Goal: Task Accomplishment & Management: Manage account settings

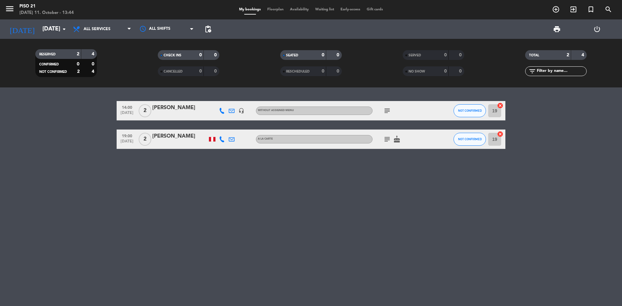
drag, startPoint x: 125, startPoint y: 255, endPoint x: 126, endPoint y: 298, distance: 43.4
click at [126, 298] on div "14:00 [DATE] 2 [PERSON_NAME] headset_mic Without assigned menu subject NOT CONF…" at bounding box center [311, 196] width 622 height 219
click at [55, 27] on input "[DATE]" at bounding box center [76, 29] width 75 height 13
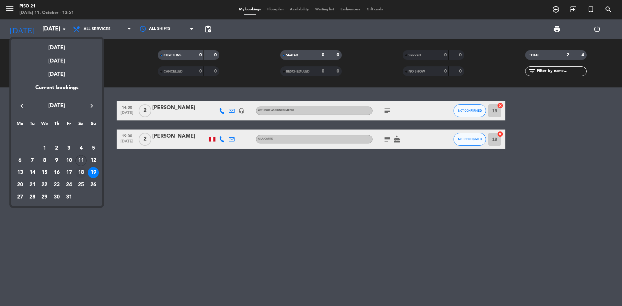
click at [78, 171] on div "18" at bounding box center [80, 172] width 11 height 11
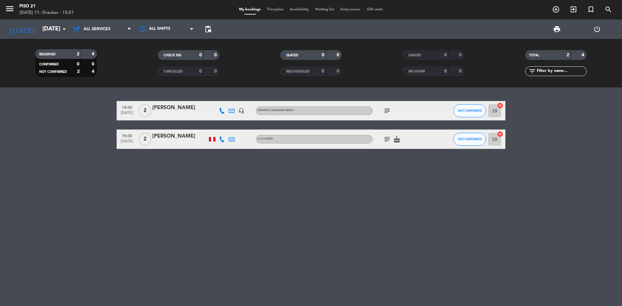
type input "[DATE]"
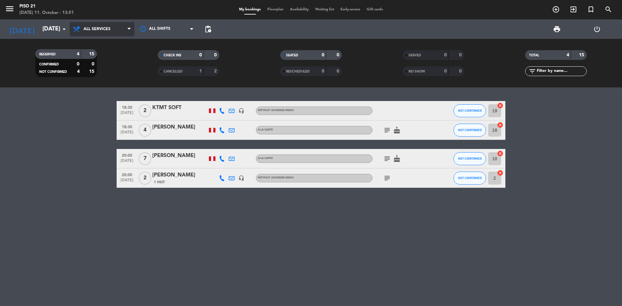
drag, startPoint x: 120, startPoint y: 31, endPoint x: 120, endPoint y: 36, distance: 5.5
click at [120, 31] on span "All services" at bounding box center [102, 29] width 65 height 14
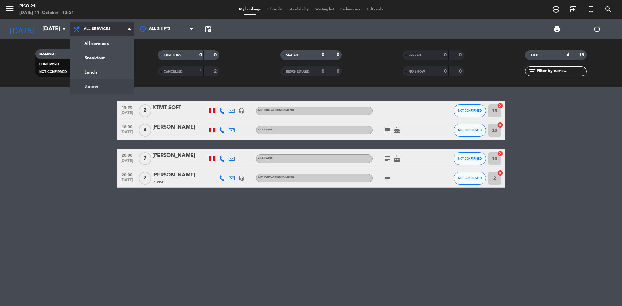
click at [95, 89] on ng-component "menu Piso 21 [DATE] 11. October - 13:51 My bookings Floorplan Availability Wait…" at bounding box center [311, 153] width 622 height 306
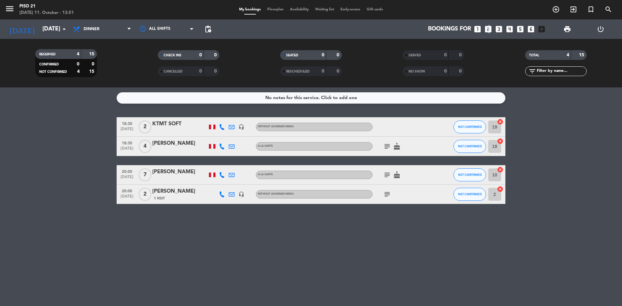
click at [488, 28] on icon "looks_two" at bounding box center [488, 29] width 8 height 8
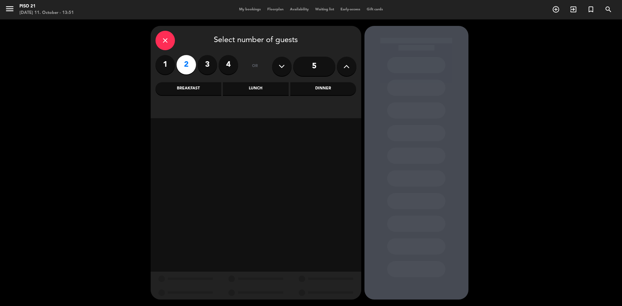
click at [318, 86] on div "Dinner" at bounding box center [323, 88] width 66 height 13
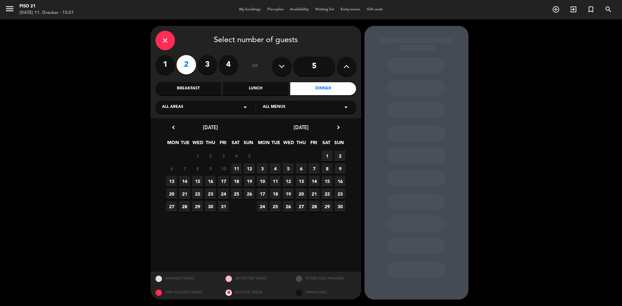
click at [237, 182] on span "18" at bounding box center [236, 181] width 11 height 11
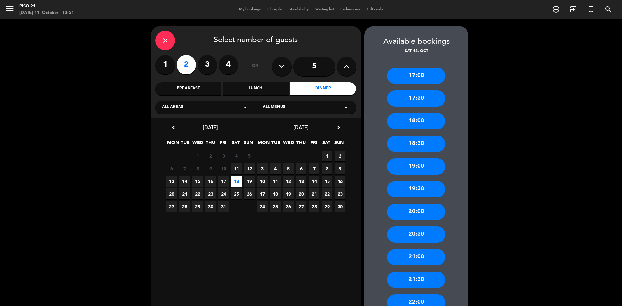
click at [431, 145] on div "18:30" at bounding box center [416, 144] width 58 height 16
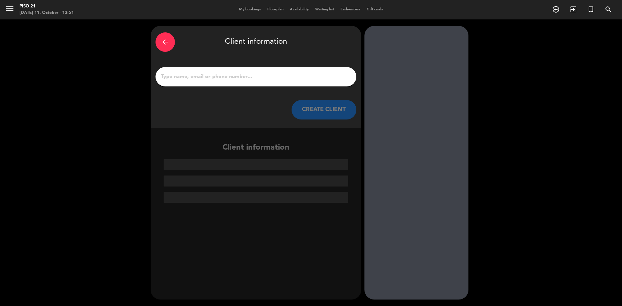
click at [251, 78] on input "1" at bounding box center [255, 76] width 191 height 9
paste input "[PERSON_NAME]"
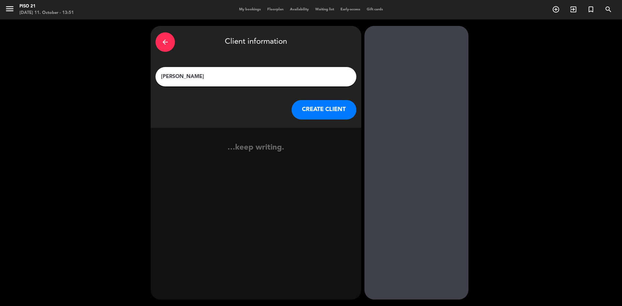
type input "[PERSON_NAME]"
click at [321, 108] on button "CREATE CLIENT" at bounding box center [323, 109] width 65 height 19
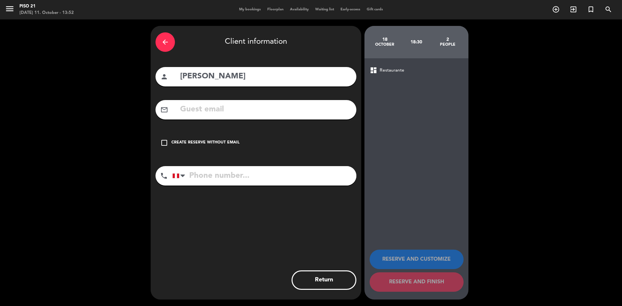
click at [220, 114] on input "text" at bounding box center [265, 109] width 172 height 13
paste input "[EMAIL_ADDRESS][DOMAIN_NAME]"
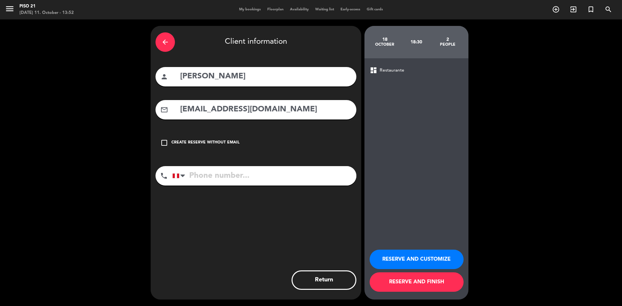
type input "[EMAIL_ADDRESS][DOMAIN_NAME]"
click at [221, 180] on input "tel" at bounding box center [264, 175] width 184 height 19
paste input "900211496"
type input "900211496"
click at [405, 255] on button "RESERVE AND CUSTOMIZE" at bounding box center [416, 259] width 94 height 19
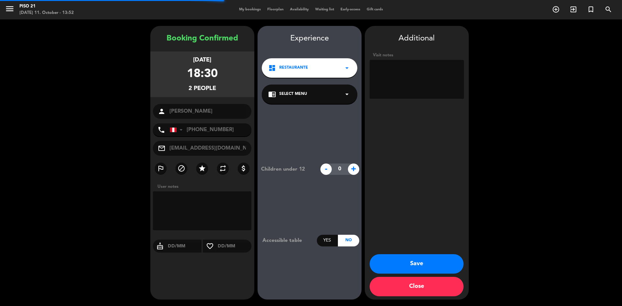
click at [401, 80] on textarea at bounding box center [416, 79] width 94 height 39
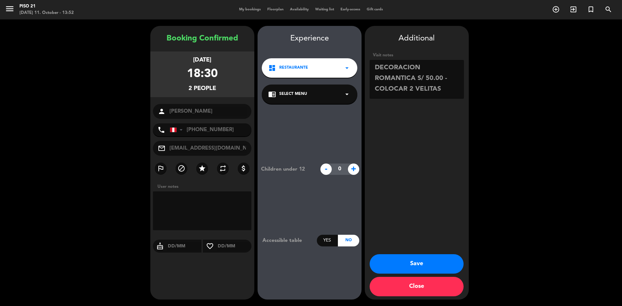
click at [430, 78] on textarea at bounding box center [416, 79] width 94 height 39
click at [445, 90] on textarea at bounding box center [416, 79] width 94 height 39
type textarea "DECORACION ROMANTICA S/ 60.00 -COLOCAR 2 VELITAS - PENDIENTE ENVIAR LINK"
drag, startPoint x: 476, startPoint y: 174, endPoint x: 491, endPoint y: 256, distance: 83.7
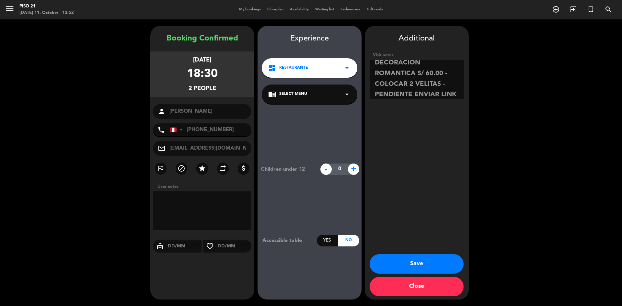
drag, startPoint x: 491, startPoint y: 256, endPoint x: 433, endPoint y: 265, distance: 59.6
click at [433, 265] on button "Save" at bounding box center [416, 263] width 94 height 19
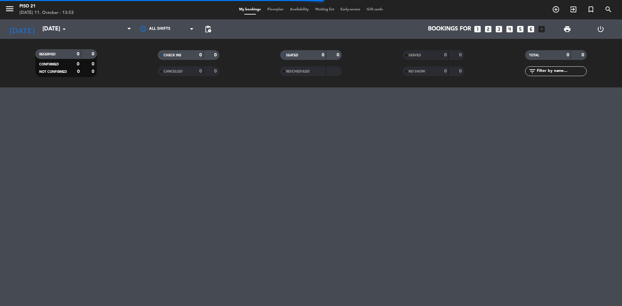
type input "[DATE]"
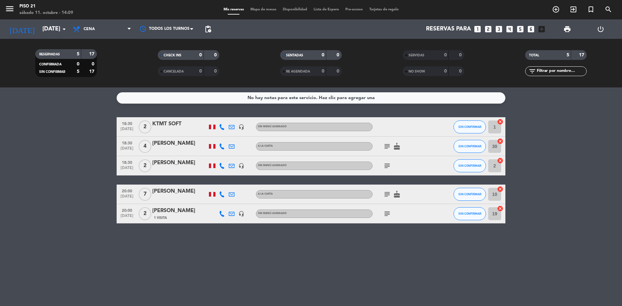
click at [172, 164] on div "[PERSON_NAME]" at bounding box center [179, 163] width 55 height 8
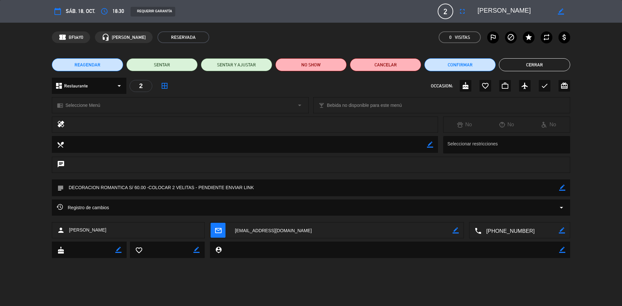
click at [561, 188] on icon "border_color" at bounding box center [562, 188] width 6 height 6
drag, startPoint x: 272, startPoint y: 190, endPoint x: 198, endPoint y: 187, distance: 74.2
click at [198, 187] on textarea at bounding box center [311, 187] width 495 height 17
click at [563, 188] on icon at bounding box center [562, 188] width 6 height 6
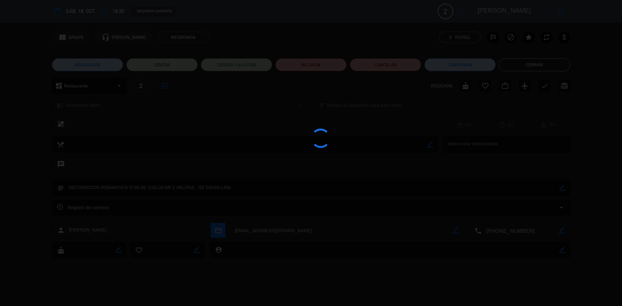
type textarea "DECORACION ROMANTICA S/ 60.00 -COLOCAR 2 VELITAS - SE ENVIO LINK"
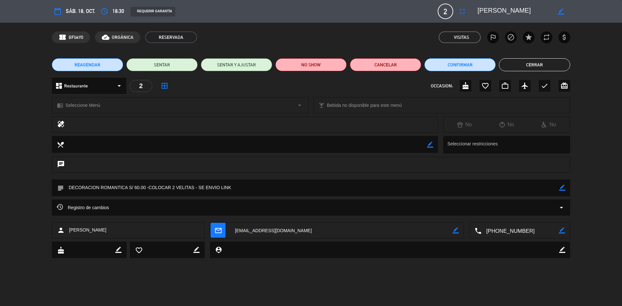
click at [539, 63] on button "Cerrar" at bounding box center [534, 64] width 71 height 13
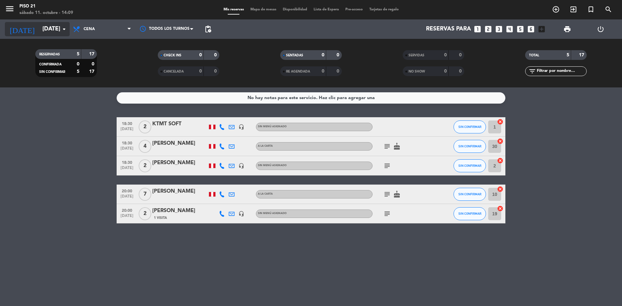
click at [45, 25] on input "[DATE]" at bounding box center [76, 29] width 75 height 13
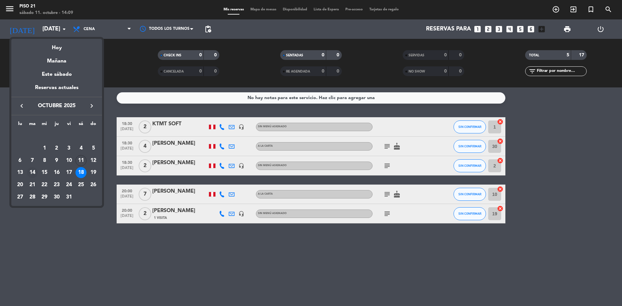
click at [35, 174] on div "14" at bounding box center [32, 172] width 11 height 11
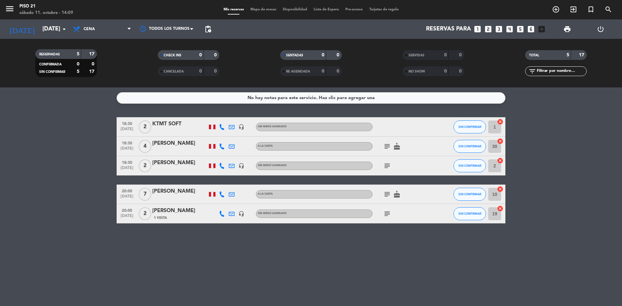
type input "[DATE]"
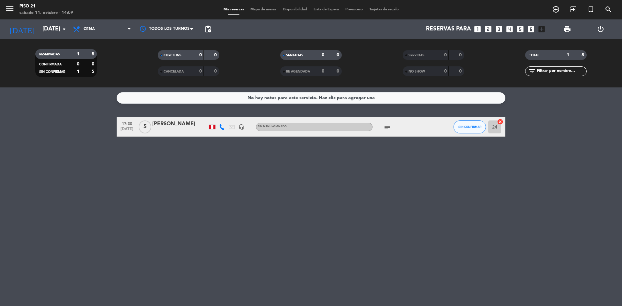
click at [181, 129] on div at bounding box center [179, 131] width 55 height 5
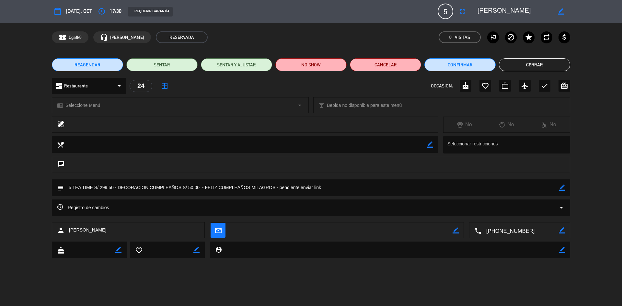
click at [561, 186] on icon "border_color" at bounding box center [562, 188] width 6 height 6
drag, startPoint x: 330, startPoint y: 188, endPoint x: 279, endPoint y: 188, distance: 50.8
click at [279, 188] on textarea at bounding box center [311, 187] width 495 height 17
click at [70, 188] on textarea at bounding box center [311, 187] width 495 height 17
drag, startPoint x: 108, startPoint y: 187, endPoint x: 103, endPoint y: 187, distance: 5.8
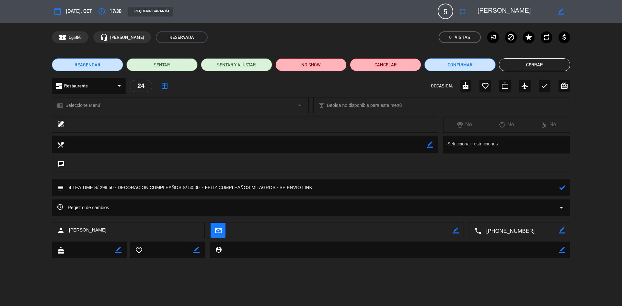
click at [103, 187] on textarea at bounding box center [311, 187] width 495 height 17
click at [559, 188] on icon at bounding box center [562, 188] width 6 height 6
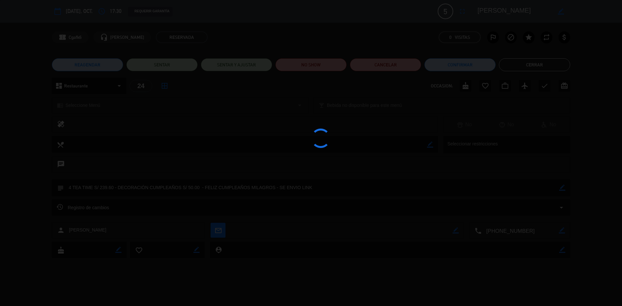
type textarea "4 TEA TIME S/ 239.60 - DECORACIÓN CUMPLEAÑOS S/ 50.00 - FELIZ CUMPLEAÑOS MILAGR…"
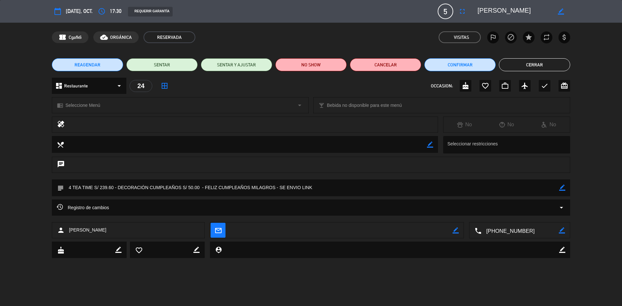
click at [526, 63] on button "Cerrar" at bounding box center [534, 64] width 71 height 13
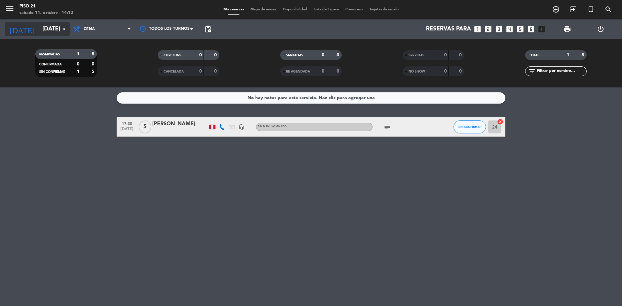
click at [65, 32] on icon "arrow_drop_down" at bounding box center [64, 29] width 8 height 8
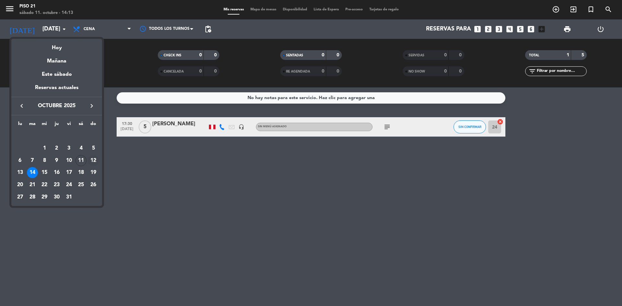
click at [94, 157] on div "12" at bounding box center [93, 160] width 11 height 11
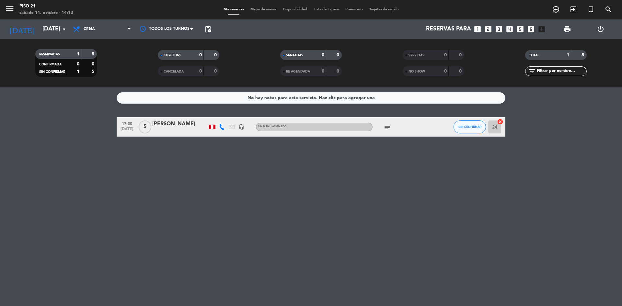
type input "[DATE]"
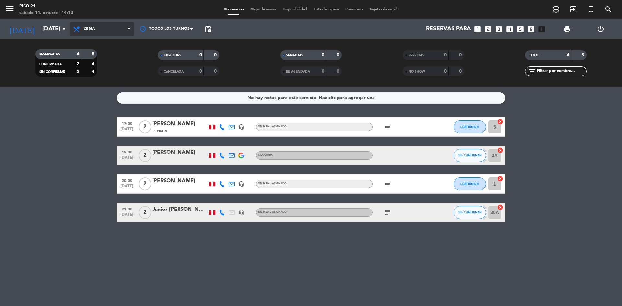
click at [108, 30] on span "Cena" at bounding box center [102, 29] width 65 height 14
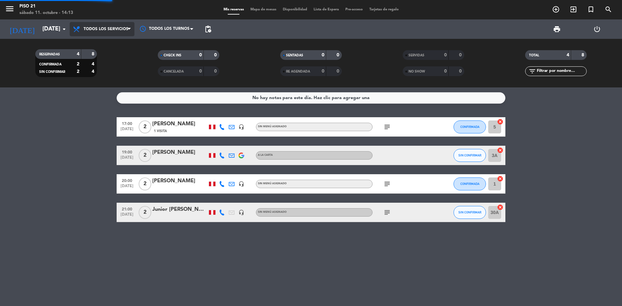
click at [110, 39] on div "menu Piso 21 [DATE] 11. octubre - 14:13 Mis reservas Mapa de mesas Disponibilid…" at bounding box center [311, 43] width 622 height 87
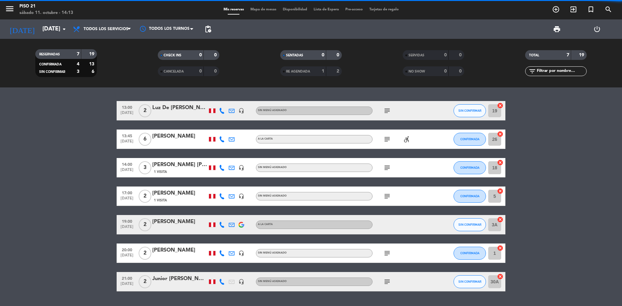
click at [114, 32] on span "Todos los servicios" at bounding box center [102, 29] width 65 height 14
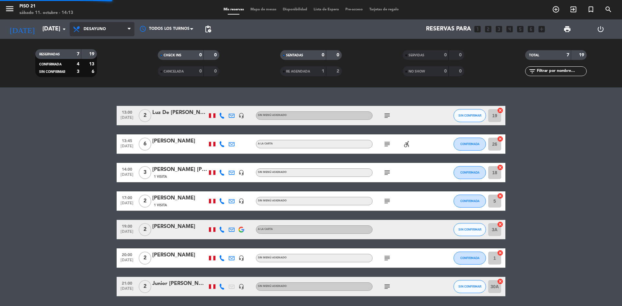
click at [94, 53] on div "menu Piso 21 [DATE] 11. octubre - 14:13 Mis reservas Mapa de mesas Disponibilid…" at bounding box center [311, 43] width 622 height 87
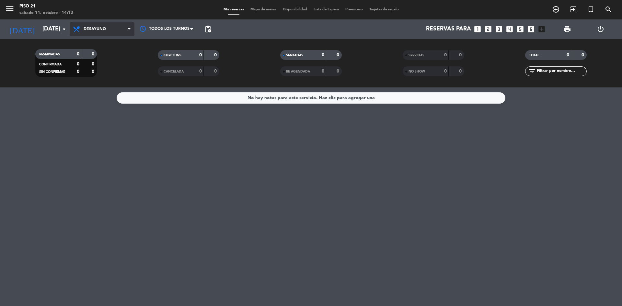
click at [93, 30] on span "Desayuno" at bounding box center [102, 29] width 65 height 14
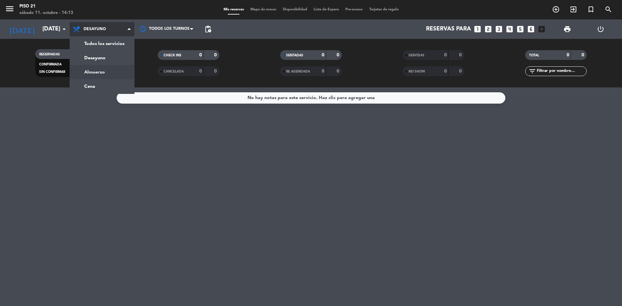
click at [100, 69] on div "menu Piso 21 [DATE] 11. octubre - 14:13 Mis reservas Mapa de mesas Disponibilid…" at bounding box center [311, 43] width 622 height 87
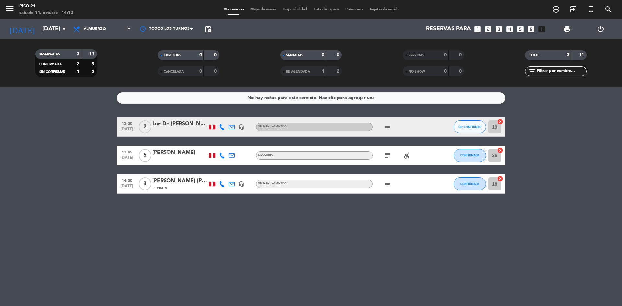
click at [175, 125] on div "Luz De [PERSON_NAME] Saint Pere" at bounding box center [179, 124] width 55 height 8
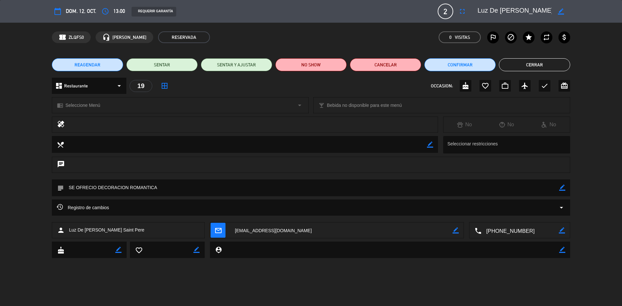
click at [521, 68] on button "Cerrar" at bounding box center [534, 64] width 71 height 13
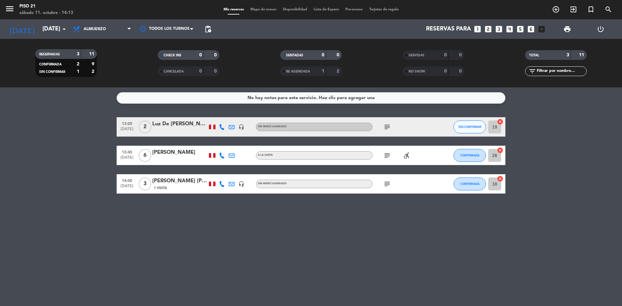
drag, startPoint x: 162, startPoint y: 141, endPoint x: 161, endPoint y: 152, distance: 11.7
click at [161, 152] on div "[PERSON_NAME]" at bounding box center [179, 152] width 55 height 8
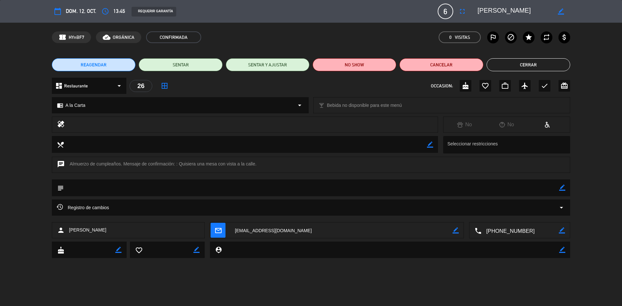
click at [505, 62] on button "Cerrar" at bounding box center [528, 64] width 84 height 13
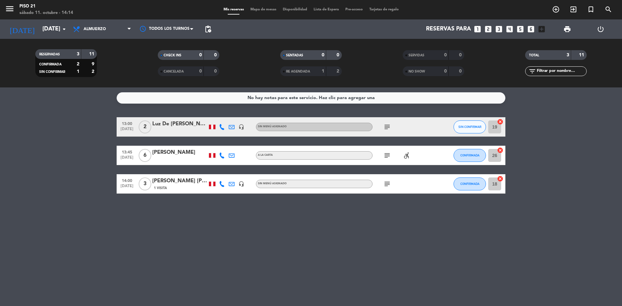
click at [189, 186] on div "1 Visita" at bounding box center [179, 188] width 55 height 6
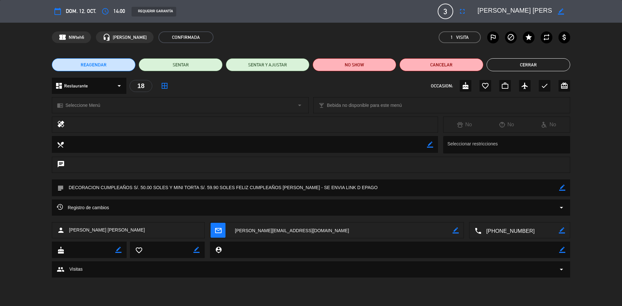
click at [528, 65] on button "Cerrar" at bounding box center [528, 64] width 84 height 13
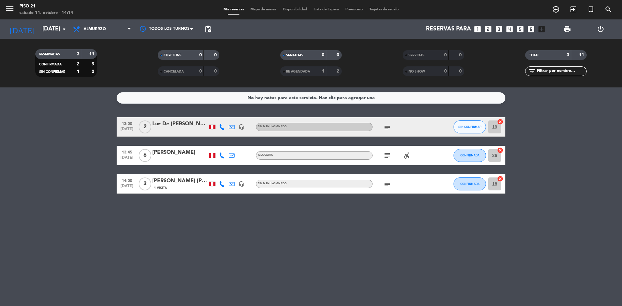
click at [177, 124] on div "Luz De [PERSON_NAME] Saint Pere" at bounding box center [179, 124] width 55 height 8
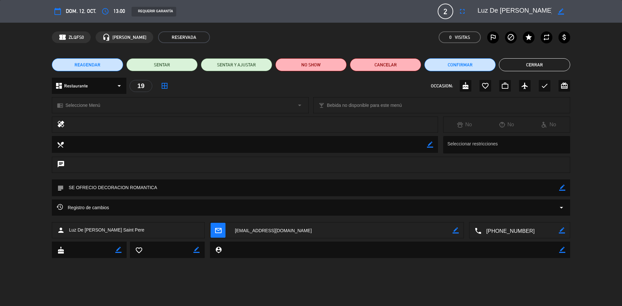
click at [509, 228] on textarea at bounding box center [519, 230] width 77 height 16
click at [521, 57] on div "REAGENDAR SENTAR SENTAR Y AJUSTAR NO SHOW Cancelar Confirmar Cerrar" at bounding box center [311, 65] width 622 height 26
click at [524, 60] on button "Cerrar" at bounding box center [534, 64] width 71 height 13
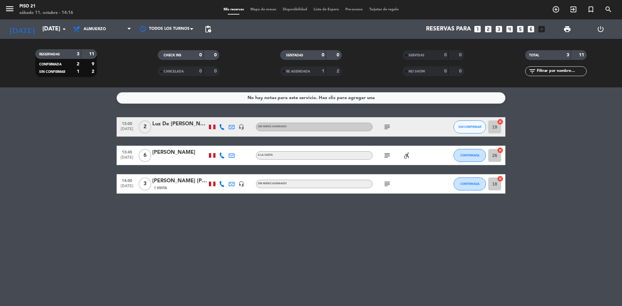
click at [181, 155] on div "[PERSON_NAME]" at bounding box center [179, 152] width 55 height 8
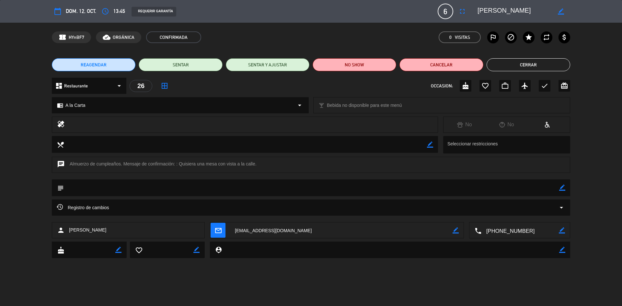
click at [508, 227] on textarea at bounding box center [519, 230] width 77 height 16
click at [561, 187] on icon "border_color" at bounding box center [562, 188] width 6 height 6
click at [175, 192] on textarea at bounding box center [311, 187] width 495 height 17
click at [561, 187] on icon at bounding box center [562, 188] width 6 height 6
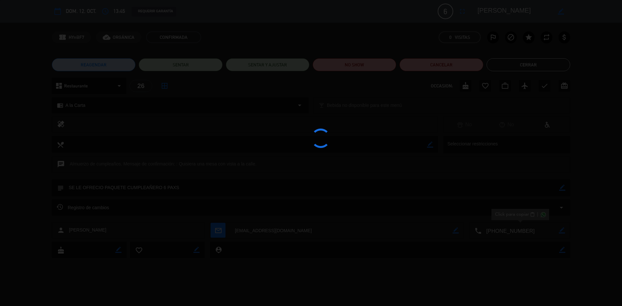
type textarea "SE LE OFRECIO PAQUETE CUMPLEAÑERO 6 PAXS"
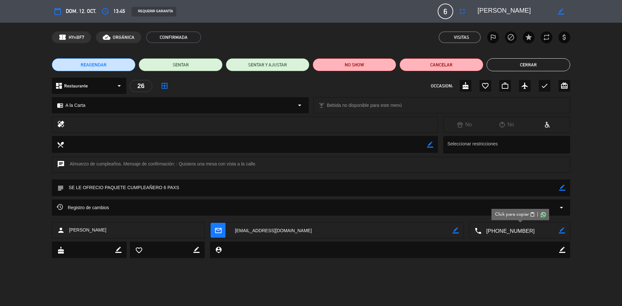
click at [524, 64] on button "Cerrar" at bounding box center [528, 64] width 84 height 13
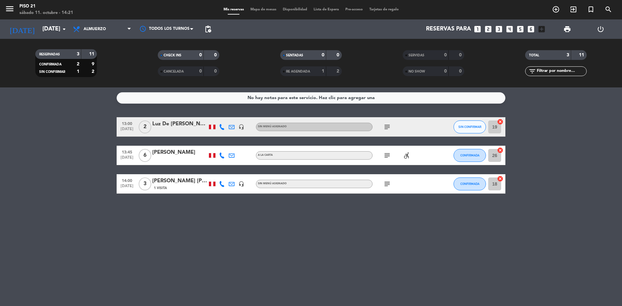
click at [169, 151] on div "[PERSON_NAME]" at bounding box center [179, 152] width 55 height 8
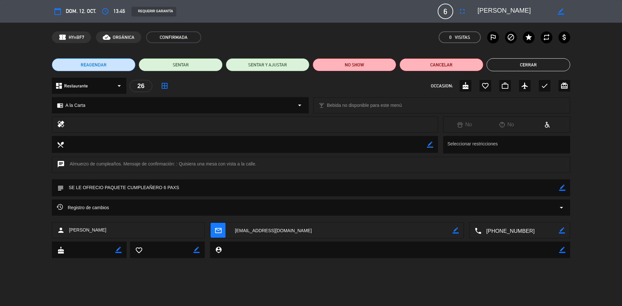
click at [546, 62] on button "Cerrar" at bounding box center [528, 64] width 84 height 13
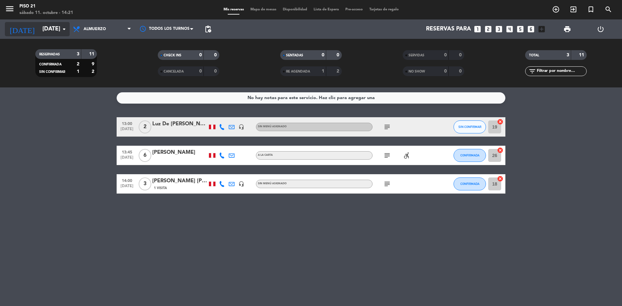
click at [56, 33] on input "[DATE]" at bounding box center [76, 29] width 75 height 13
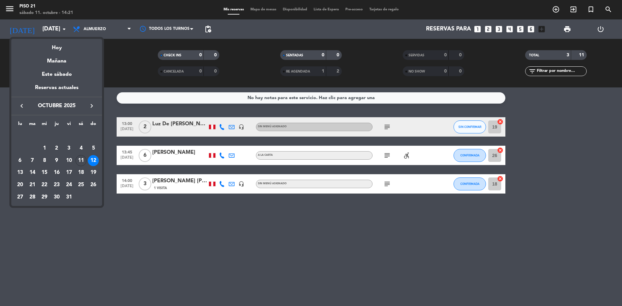
click at [91, 104] on icon "keyboard_arrow_right" at bounding box center [92, 106] width 8 height 8
click at [81, 148] on div "8" at bounding box center [80, 148] width 11 height 11
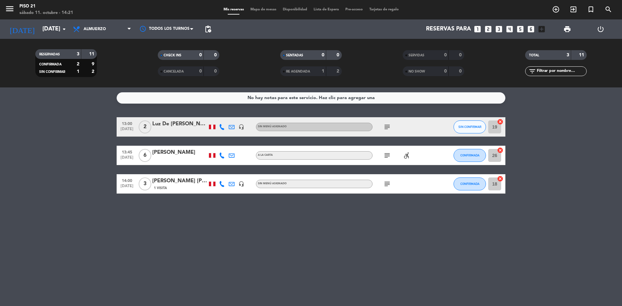
type input "[DATE]"
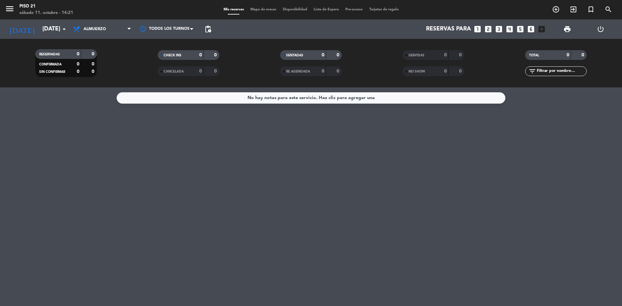
click at [488, 27] on icon "looks_two" at bounding box center [488, 29] width 8 height 8
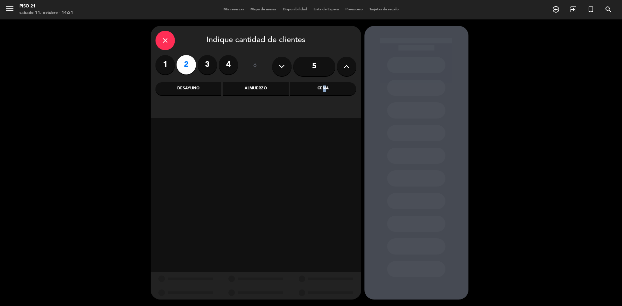
click at [322, 89] on div "Cena" at bounding box center [323, 88] width 66 height 13
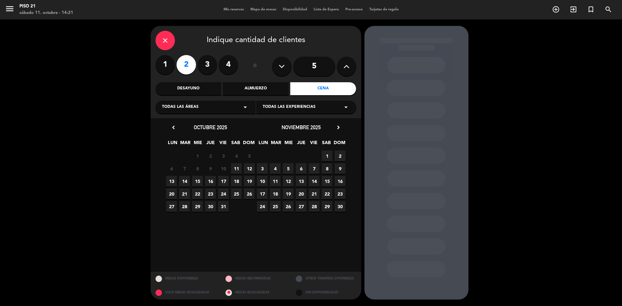
click at [328, 168] on span "8" at bounding box center [326, 168] width 11 height 11
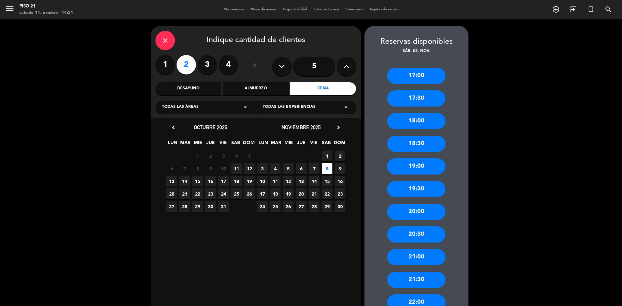
click at [409, 207] on div "20:00" at bounding box center [416, 212] width 58 height 16
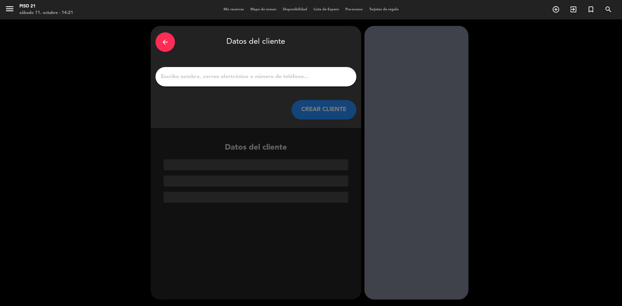
click at [227, 81] on input "1" at bounding box center [255, 76] width 191 height 9
paste input "[PERSON_NAME]"
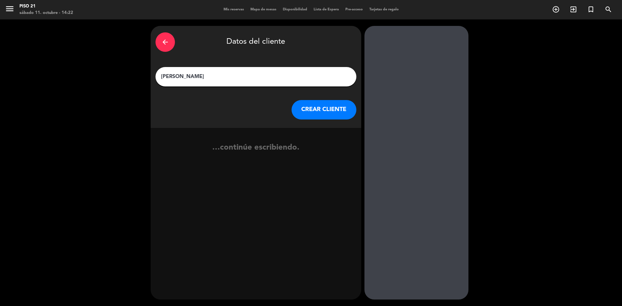
type input "[PERSON_NAME]"
click at [321, 109] on button "CREAR CLIENTE" at bounding box center [323, 109] width 65 height 19
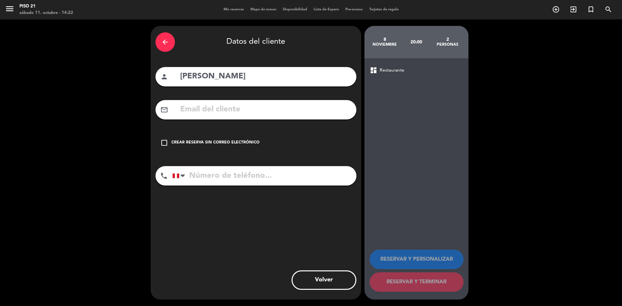
click at [216, 112] on input "text" at bounding box center [265, 109] width 172 height 13
paste input "[EMAIL_ADDRESS][DOMAIN_NAME]"
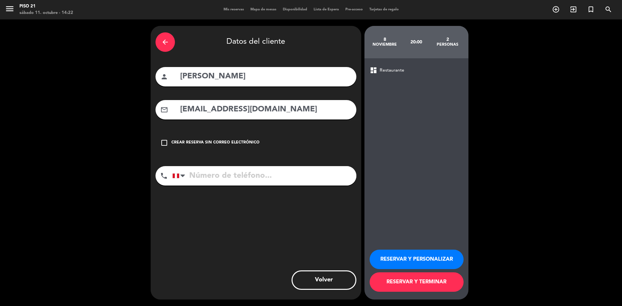
type input "[EMAIL_ADDRESS][DOMAIN_NAME]"
click at [241, 174] on input "tel" at bounding box center [264, 175] width 184 height 19
paste input "987493979"
type input "987493979"
click at [404, 257] on button "RESERVAR Y PERSONALIZAR" at bounding box center [416, 259] width 94 height 19
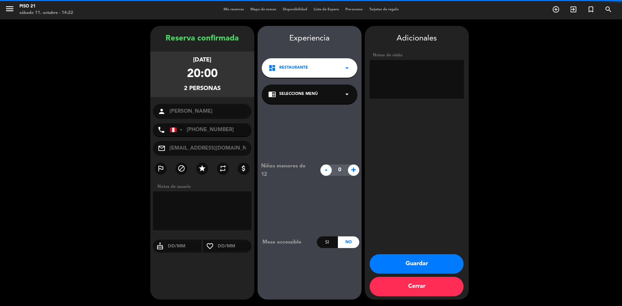
click at [391, 73] on textarea at bounding box center [416, 79] width 94 height 39
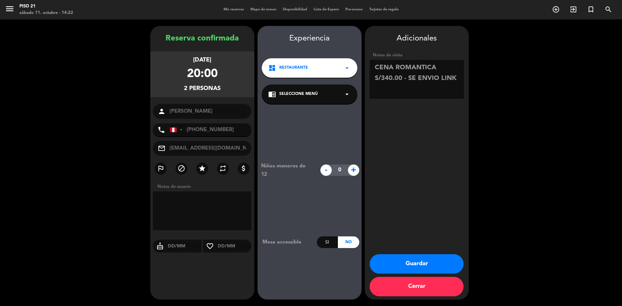
type textarea "CENA ROMANTICA S/340.00 - SE ENVIO LINK"
click at [441, 268] on button "Guardar" at bounding box center [416, 263] width 94 height 19
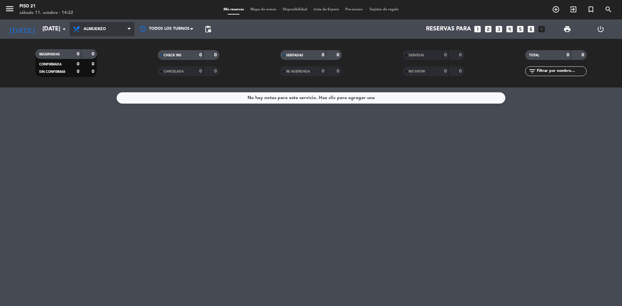
click at [90, 28] on span "Almuerzo" at bounding box center [95, 29] width 22 height 5
click at [95, 88] on ng-component "menu Piso 21 [DATE] 11. octubre - 14:22 Mis reservas Mapa de mesas Disponibilid…" at bounding box center [311, 153] width 622 height 306
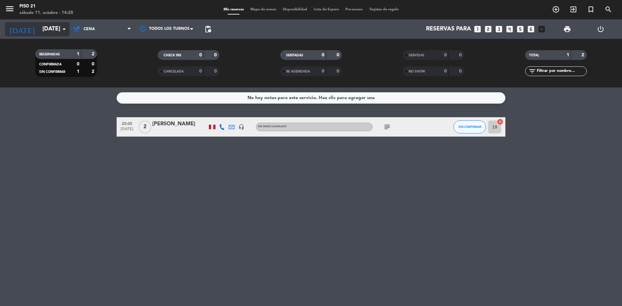
click at [52, 31] on input "[DATE]" at bounding box center [76, 29] width 75 height 13
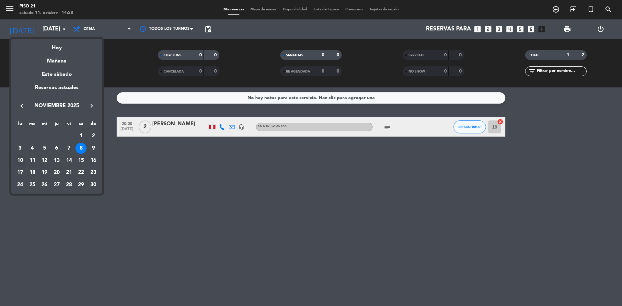
click at [19, 159] on div "10" at bounding box center [20, 160] width 11 height 11
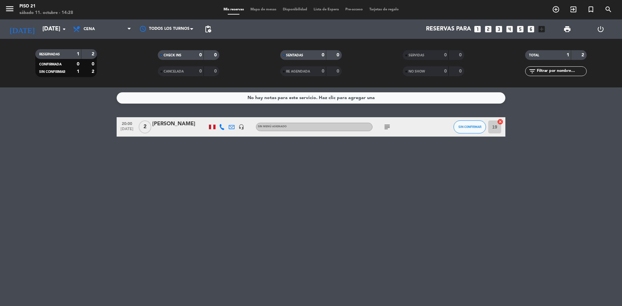
type input "[DATE]"
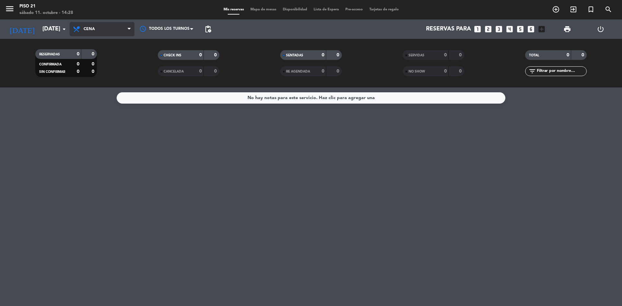
click at [76, 34] on span "Cena" at bounding box center [102, 29] width 65 height 14
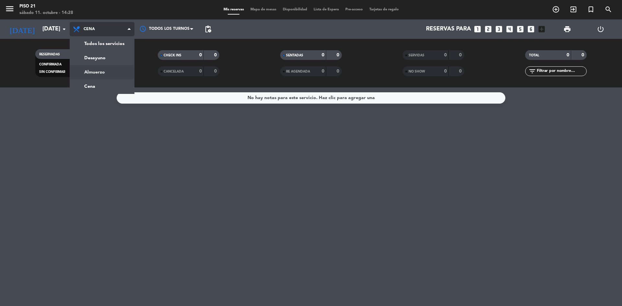
click at [97, 69] on div "menu Piso 21 [DATE] 11. octubre - 14:28 Mis reservas Mapa de mesas Disponibilid…" at bounding box center [311, 43] width 622 height 87
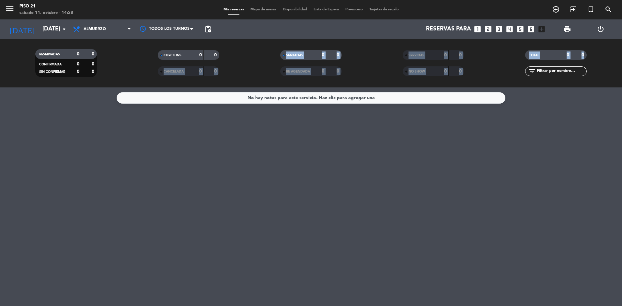
drag, startPoint x: 144, startPoint y: 84, endPoint x: 143, endPoint y: 80, distance: 3.4
click at [144, 82] on div "RESERVADAS 0 0 CONFIRMADA 0 0 SIN CONFIRMAR 0 0 CHECK INS 0 0 CANCELADA 0 0 SEN…" at bounding box center [311, 63] width 622 height 49
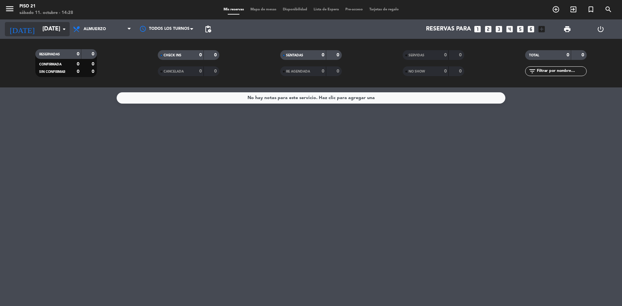
click at [50, 32] on input "[DATE]" at bounding box center [76, 29] width 75 height 13
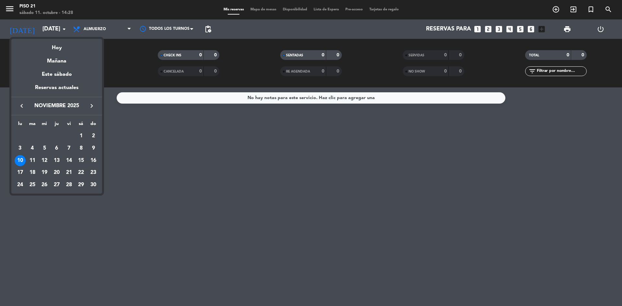
click at [191, 106] on div at bounding box center [311, 153] width 622 height 306
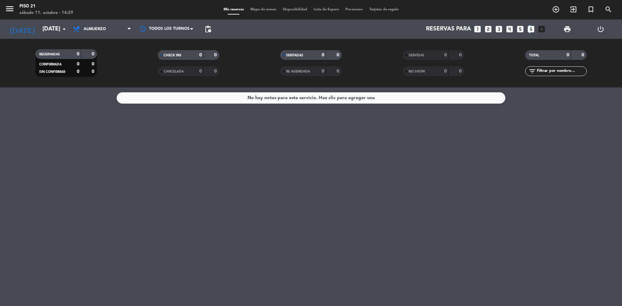
click at [528, 27] on icon "looks_6" at bounding box center [530, 29] width 8 height 8
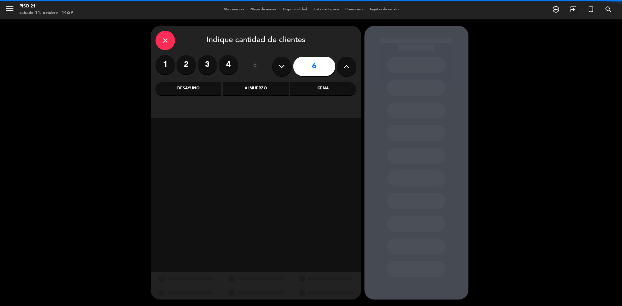
click at [343, 73] on button at bounding box center [346, 66] width 19 height 19
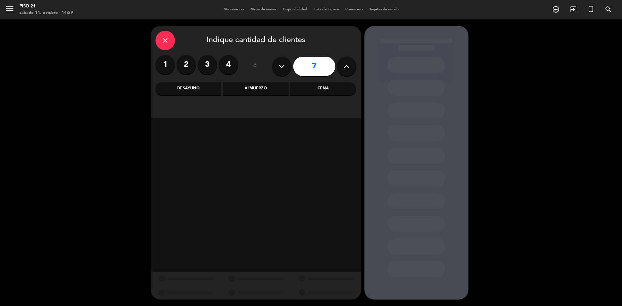
click at [343, 73] on button at bounding box center [346, 66] width 19 height 19
drag, startPoint x: 360, startPoint y: 55, endPoint x: 349, endPoint y: 67, distance: 16.7
click at [349, 67] on icon at bounding box center [346, 67] width 6 height 10
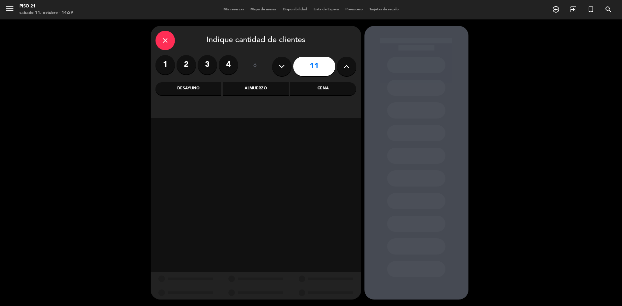
click at [349, 67] on icon at bounding box center [346, 67] width 6 height 10
click at [346, 72] on button at bounding box center [346, 66] width 19 height 19
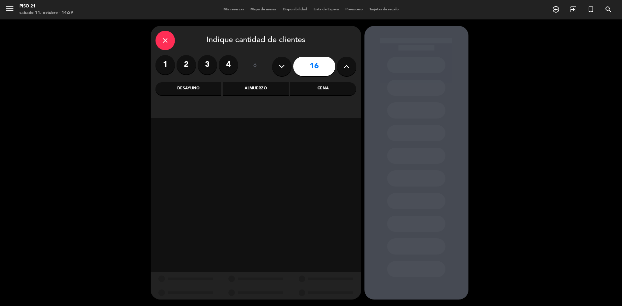
click at [265, 84] on div "Almuerzo" at bounding box center [256, 88] width 66 height 13
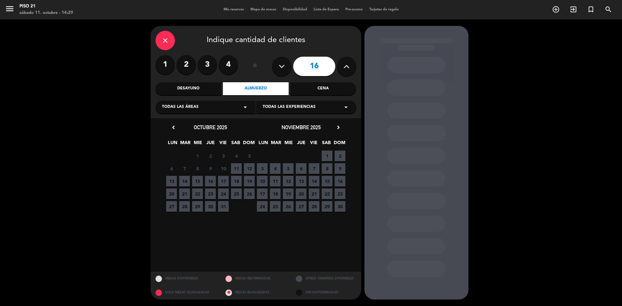
drag, startPoint x: 309, startPoint y: 83, endPoint x: 508, endPoint y: 131, distance: 204.9
click at [508, 131] on div "close Indique cantidad de clientes 1 2 3 4 ó 16 Desayuno Almuerzo Cena Todas la…" at bounding box center [311, 162] width 622 height 287
click at [262, 179] on span "10" at bounding box center [262, 181] width 11 height 11
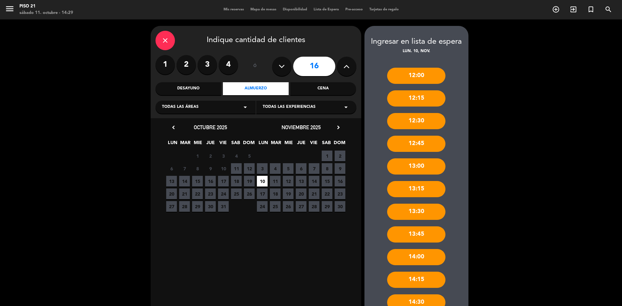
click at [285, 67] on button at bounding box center [281, 66] width 19 height 19
type input "15"
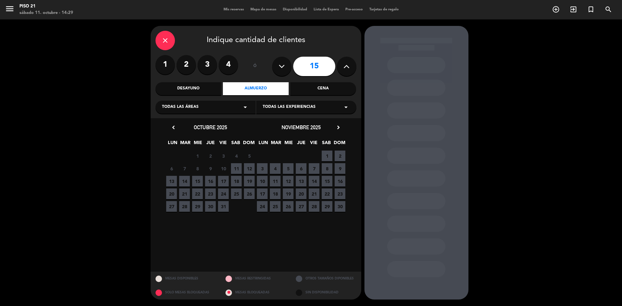
click at [263, 182] on span "10" at bounding box center [262, 181] width 11 height 11
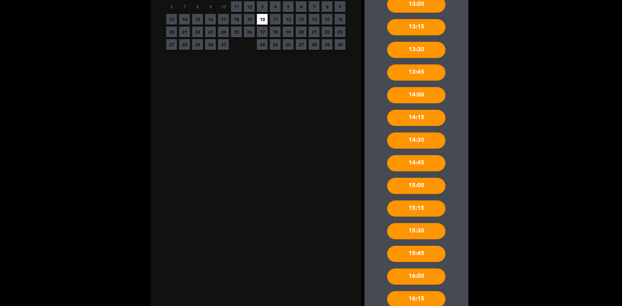
scroll to position [204, 0]
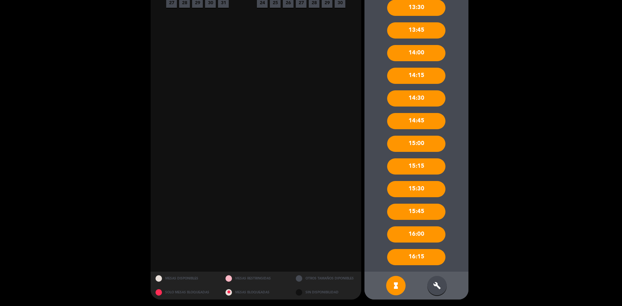
click at [439, 295] on div "hourglass_full build" at bounding box center [416, 286] width 104 height 28
click at [438, 289] on icon "build" at bounding box center [437, 286] width 8 height 8
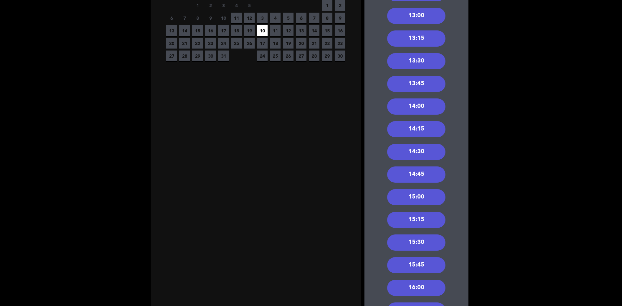
scroll to position [107, 0]
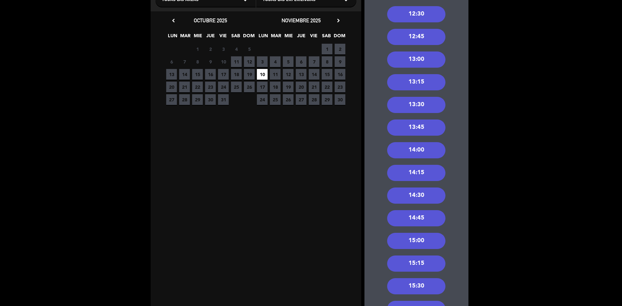
click at [429, 105] on div "13:30" at bounding box center [416, 105] width 58 height 16
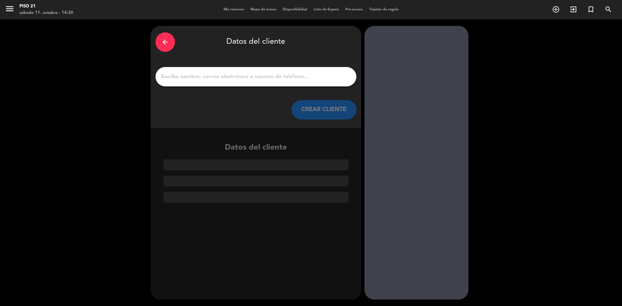
click at [162, 42] on icon "arrow_back" at bounding box center [165, 42] width 8 height 8
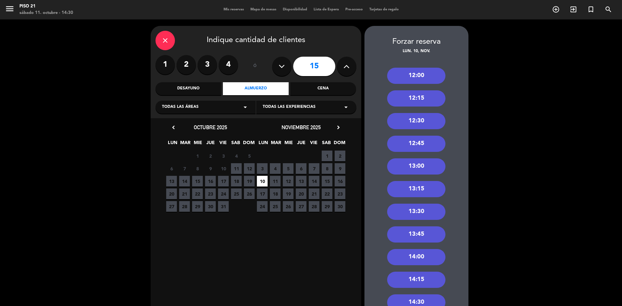
click at [424, 119] on div "12:30" at bounding box center [416, 121] width 58 height 16
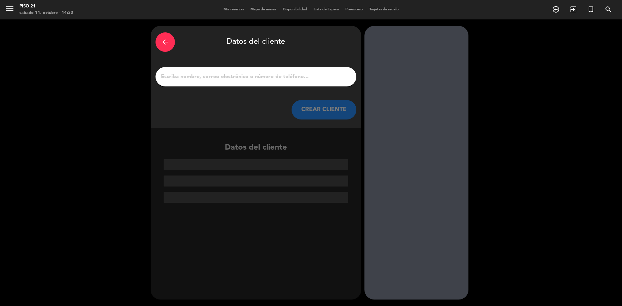
click at [293, 82] on div at bounding box center [255, 76] width 201 height 19
click at [218, 73] on input "1" at bounding box center [255, 76] width 191 height 9
paste input "[PERSON_NAME]"
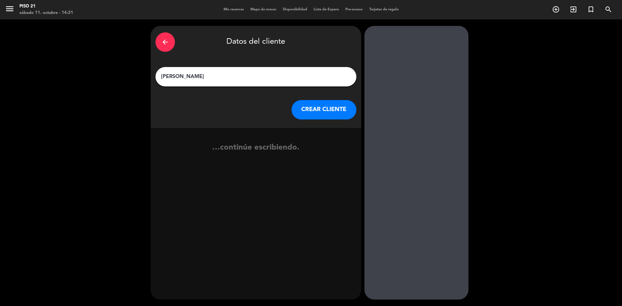
type input "[PERSON_NAME]"
click at [309, 107] on button "CREAR CLIENTE" at bounding box center [323, 109] width 65 height 19
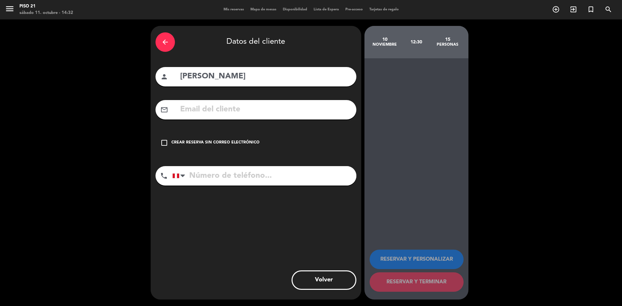
click at [224, 105] on input "text" at bounding box center [265, 109] width 172 height 13
paste input "[EMAIL_ADDRESS][DOMAIN_NAME]"
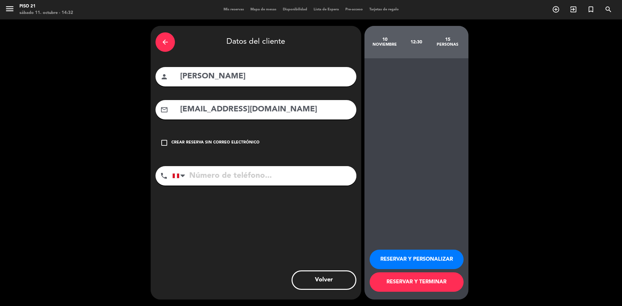
type input "[EMAIL_ADDRESS][DOMAIN_NAME]"
click at [246, 180] on input "tel" at bounding box center [264, 175] width 184 height 19
paste input "[PHONE_NUMBER]"
type input "[PHONE_NUMBER]"
click at [408, 259] on button "RESERVAR Y PERSONALIZAR" at bounding box center [416, 259] width 94 height 19
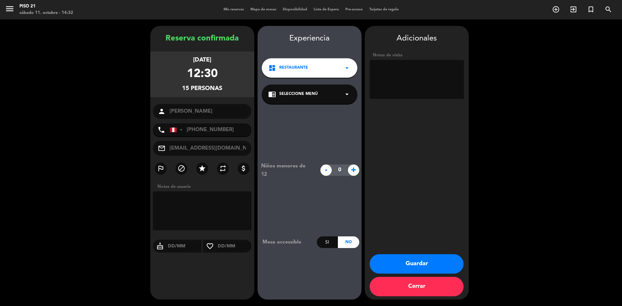
drag, startPoint x: 408, startPoint y: 78, endPoint x: 404, endPoint y: 77, distance: 4.3
click at [408, 78] on textarea at bounding box center [416, 79] width 94 height 39
type textarea "S"
type textarea "SE HARA ORDEN - MENU 3 TIEMPOS"
click at [415, 262] on button "Guardar" at bounding box center [416, 263] width 94 height 19
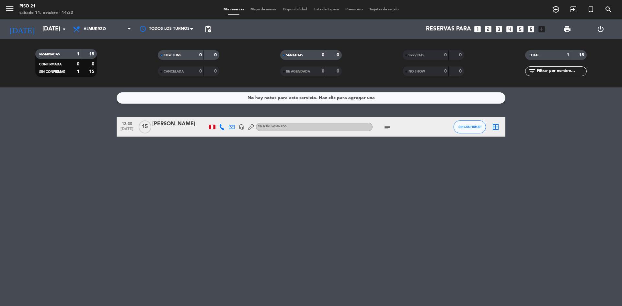
click at [530, 27] on icon "looks_6" at bounding box center [530, 29] width 8 height 8
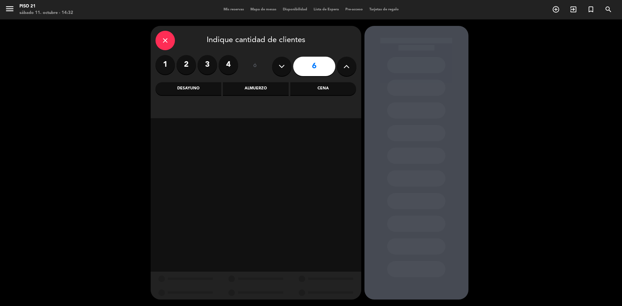
click at [343, 68] on icon at bounding box center [346, 67] width 6 height 10
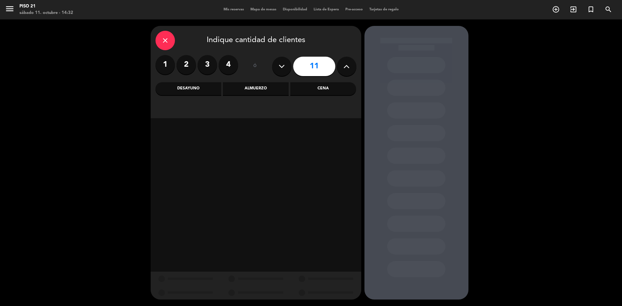
click at [343, 68] on icon at bounding box center [346, 67] width 6 height 10
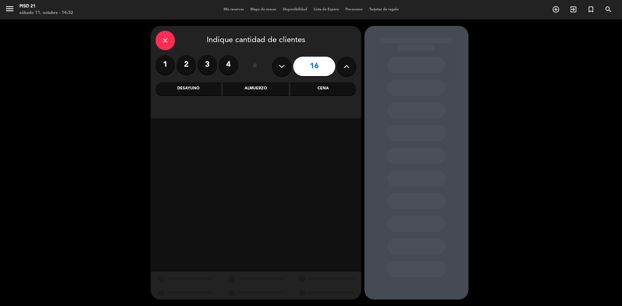
click at [264, 91] on div "Almuerzo" at bounding box center [256, 88] width 66 height 13
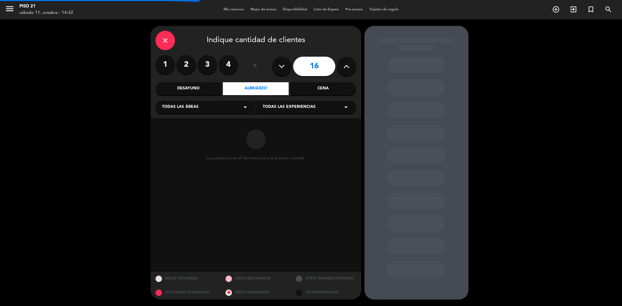
click at [272, 70] on div "16" at bounding box center [314, 66] width 84 height 23
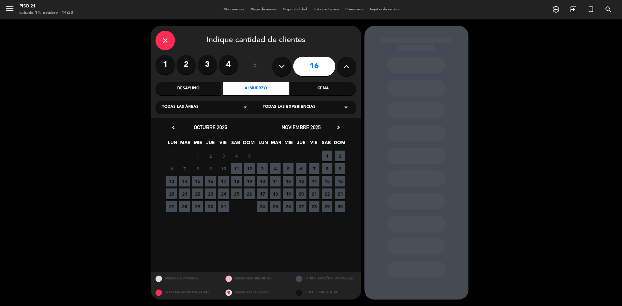
click at [278, 66] on button at bounding box center [281, 66] width 19 height 19
type input "15"
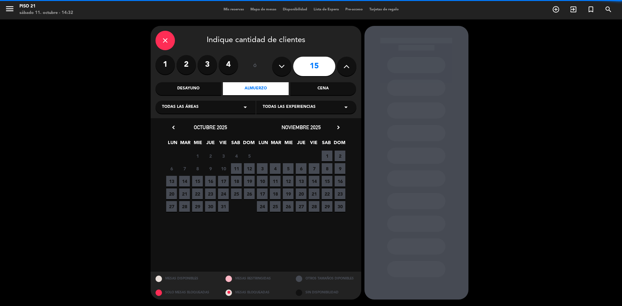
click at [263, 87] on div "Almuerzo" at bounding box center [256, 88] width 66 height 13
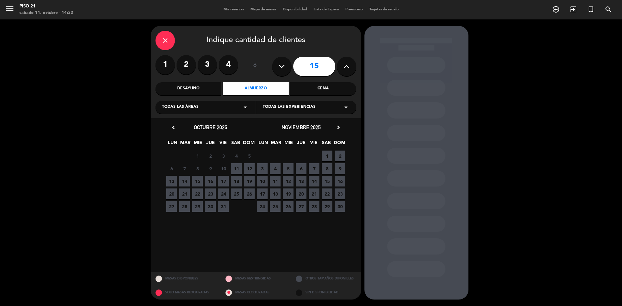
click at [263, 183] on span "10" at bounding box center [262, 181] width 11 height 11
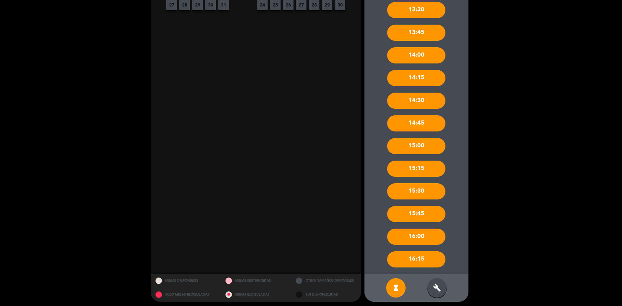
scroll to position [204, 0]
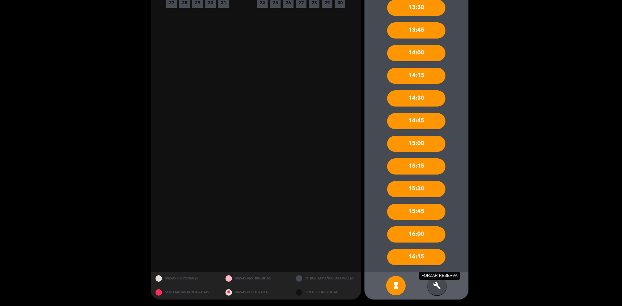
click at [440, 292] on div "build FORZAR RESERVA" at bounding box center [436, 285] width 19 height 19
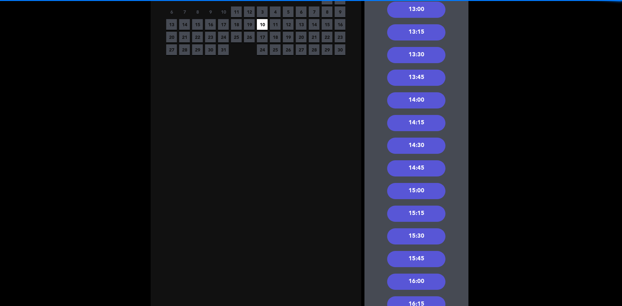
scroll to position [74, 0]
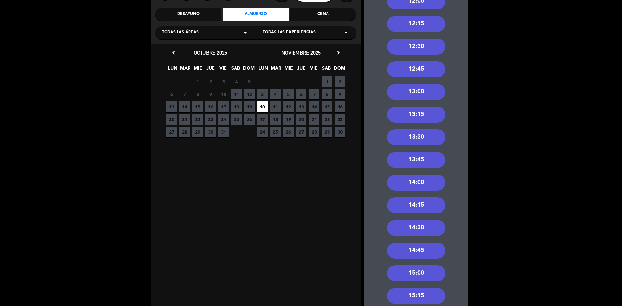
click at [424, 46] on div "12:30" at bounding box center [416, 47] width 58 height 16
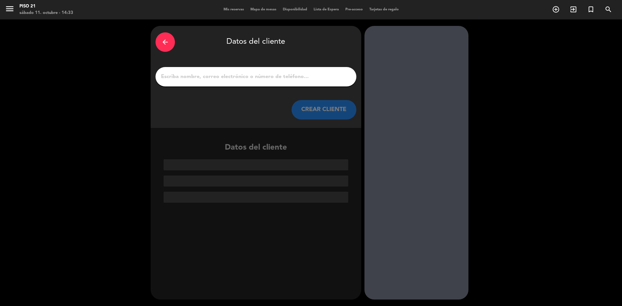
click at [232, 78] on input "1" at bounding box center [255, 76] width 191 height 9
paste input "[PERSON_NAME]"
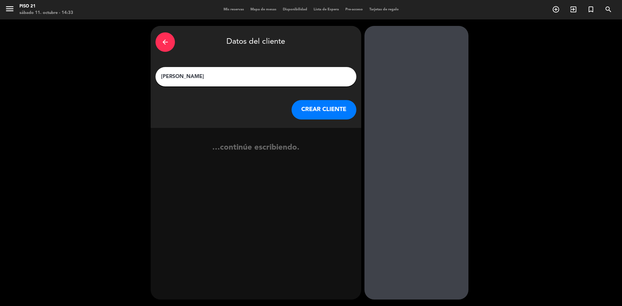
type input "[PERSON_NAME]"
click at [330, 105] on button "CREAR CLIENTE" at bounding box center [323, 109] width 65 height 19
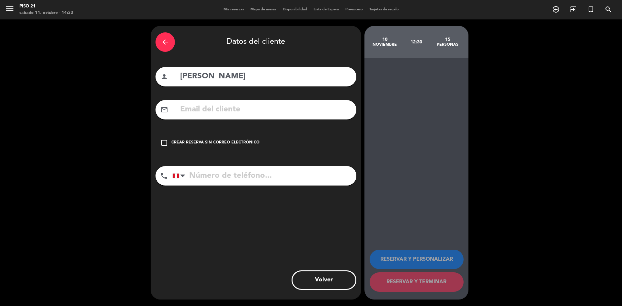
click at [232, 179] on input "tel" at bounding box center [264, 175] width 184 height 19
paste input "[PHONE_NUMBER]"
type input "[PHONE_NUMBER]"
click at [211, 100] on div "mail_outline" at bounding box center [255, 109] width 201 height 19
click at [209, 110] on input "text" at bounding box center [265, 109] width 172 height 13
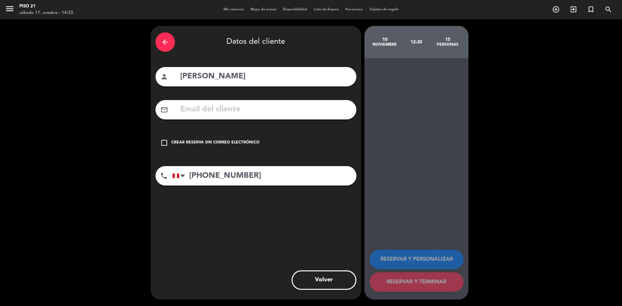
paste input "[EMAIL_ADDRESS][DOMAIN_NAME]"
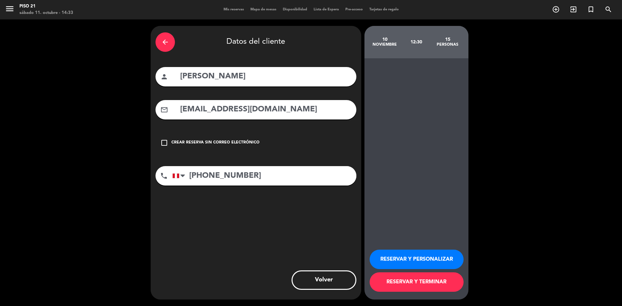
type input "[EMAIL_ADDRESS][DOMAIN_NAME]"
click at [426, 257] on button "RESERVAR Y PERSONALIZAR" at bounding box center [416, 259] width 94 height 19
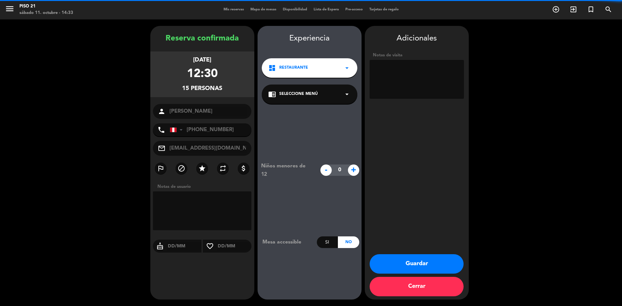
click at [408, 72] on textarea at bounding box center [416, 79] width 94 height 39
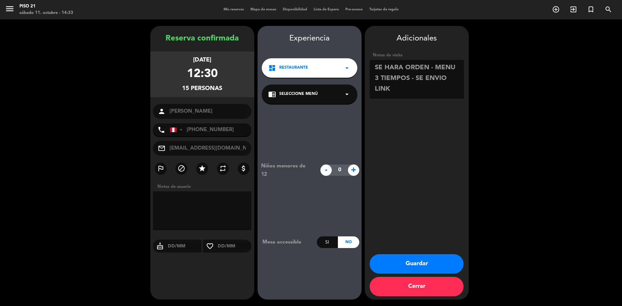
type textarea "SE HARA ORDEN - MENU 3 TIEMPOS - SE ENVIO LINK"
click at [422, 260] on button "Guardar" at bounding box center [416, 263] width 94 height 19
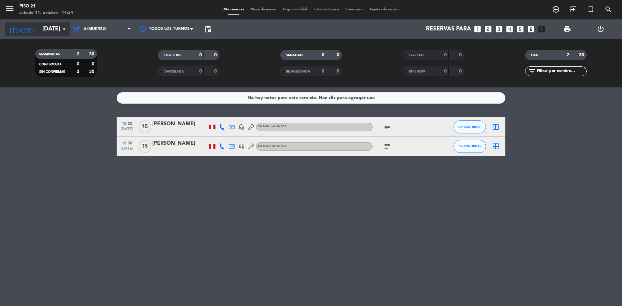
click at [51, 30] on input "[DATE]" at bounding box center [76, 29] width 75 height 13
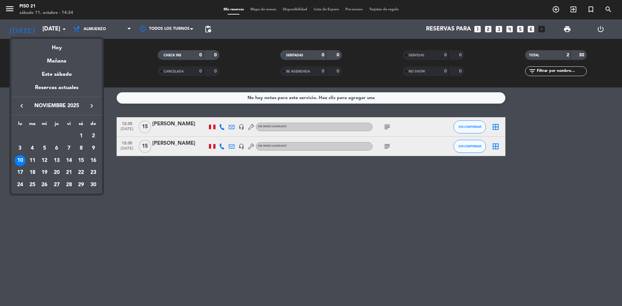
click at [21, 103] on icon "keyboard_arrow_left" at bounding box center [22, 106] width 8 height 8
click at [56, 174] on div "16" at bounding box center [56, 172] width 11 height 11
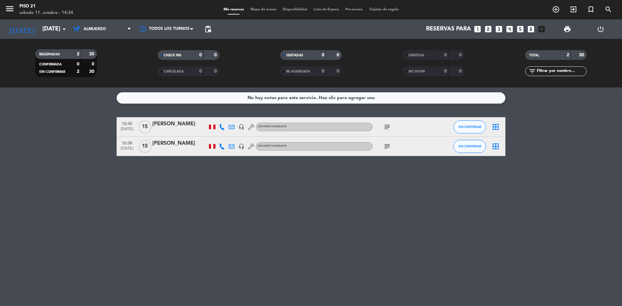
type input "[DEMOGRAPHIC_DATA][DATE]"
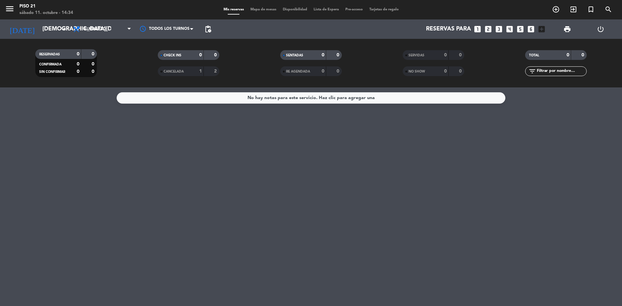
click at [496, 28] on icon "looks_3" at bounding box center [498, 29] width 8 height 8
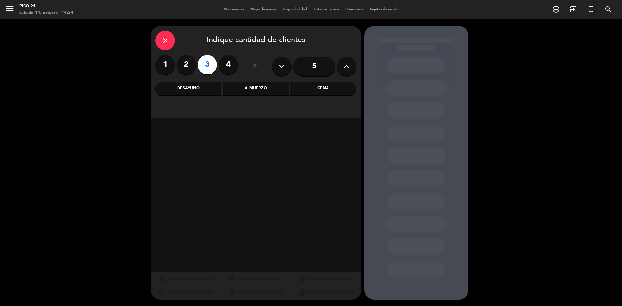
click at [259, 84] on div "Almuerzo" at bounding box center [256, 88] width 66 height 13
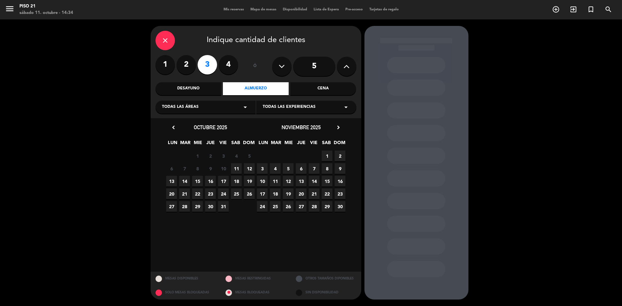
click at [213, 182] on span "16" at bounding box center [210, 181] width 11 height 11
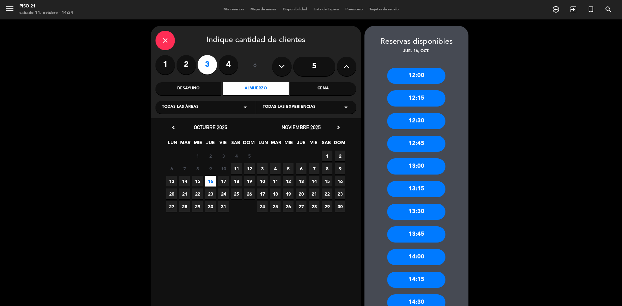
click at [423, 209] on div "13:30" at bounding box center [416, 212] width 58 height 16
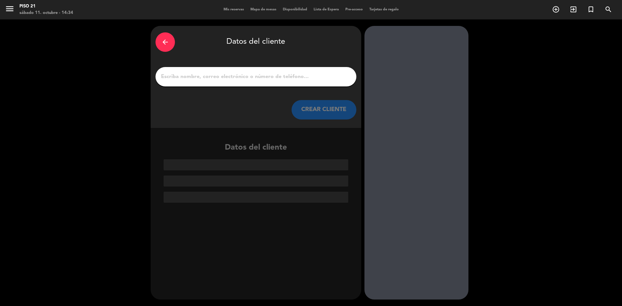
click at [220, 79] on input "1" at bounding box center [255, 76] width 191 height 9
paste input "[PERSON_NAME]"
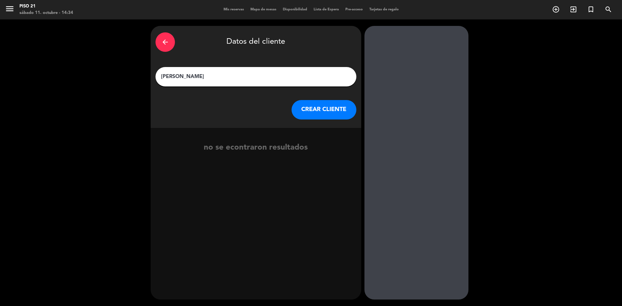
type input "[PERSON_NAME]"
click at [324, 108] on button "CREAR CLIENTE" at bounding box center [323, 109] width 65 height 19
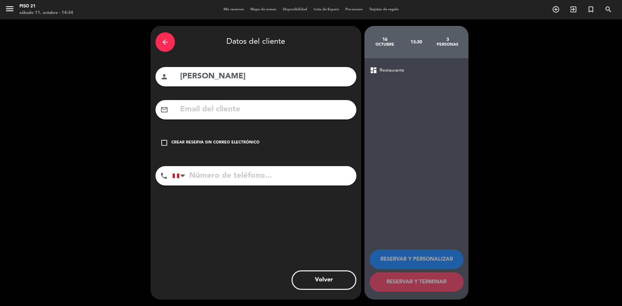
click at [206, 110] on input "text" at bounding box center [265, 109] width 172 height 13
paste input "[EMAIL_ADDRESS][DOMAIN_NAME]"
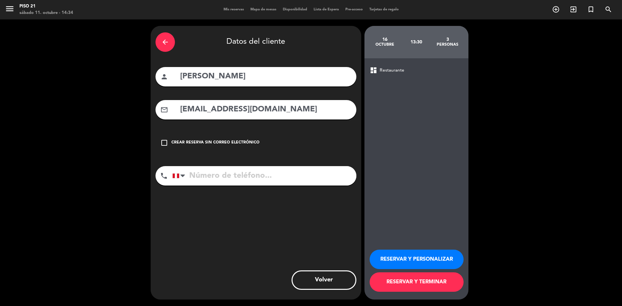
type input "[EMAIL_ADDRESS][DOMAIN_NAME]"
click at [233, 180] on input "tel" at bounding box center [264, 175] width 184 height 19
paste input "950644895"
type input "950644895"
click at [428, 260] on button "RESERVAR Y PERSONALIZAR" at bounding box center [416, 259] width 94 height 19
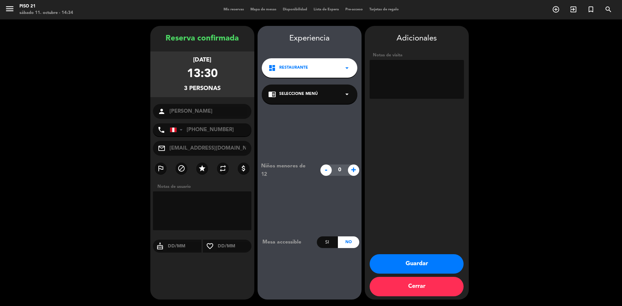
click at [407, 80] on textarea at bounding box center [416, 79] width 94 height 39
click at [459, 78] on textarea at bounding box center [416, 79] width 94 height 39
click at [449, 96] on textarea at bounding box center [416, 79] width 94 height 39
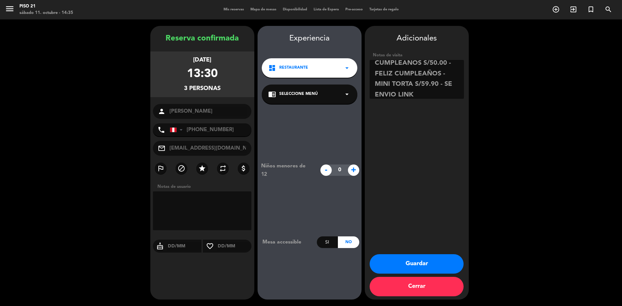
type textarea "DECORACION CUMPLEAÑOS S/50.00 - FELIZ CUMPLEAÑOS - MINI TORTA S/59.90 - SE ENVI…"
click at [396, 248] on div "Adicionales Notas de visita Guardar Cerrar" at bounding box center [417, 163] width 104 height 274
click at [399, 265] on button "Guardar" at bounding box center [416, 263] width 94 height 19
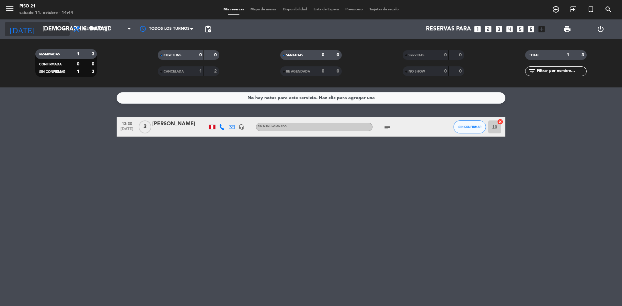
click at [54, 29] on input "[DEMOGRAPHIC_DATA][DATE]" at bounding box center [76, 29] width 75 height 13
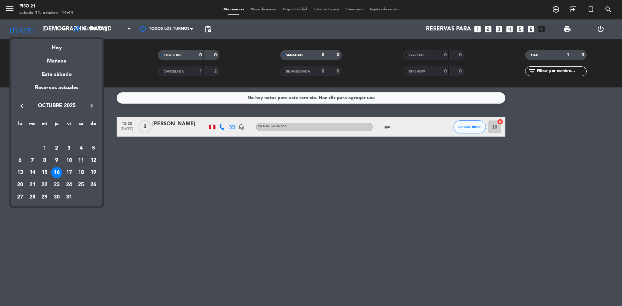
click at [91, 106] on icon "keyboard_arrow_right" at bounding box center [92, 106] width 8 height 8
click at [80, 146] on div "8" at bounding box center [80, 148] width 11 height 11
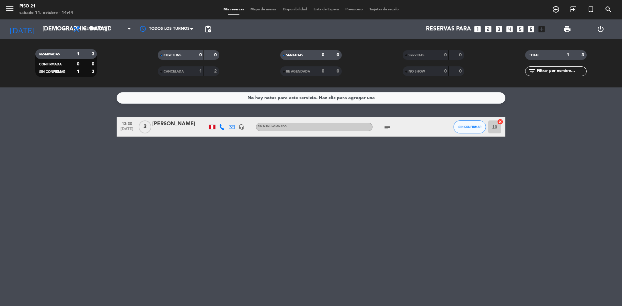
type input "[DATE]"
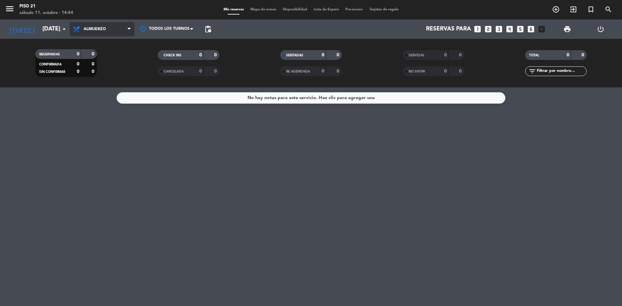
click at [132, 28] on span at bounding box center [131, 29] width 6 height 6
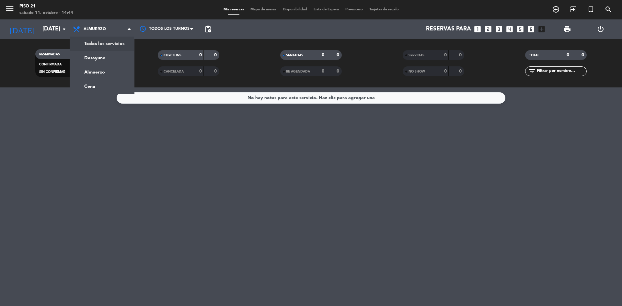
click at [104, 39] on div "menu Piso 21 [DATE] 11. octubre - 14:44 Mis reservas Mapa de mesas Disponibilid…" at bounding box center [311, 43] width 622 height 87
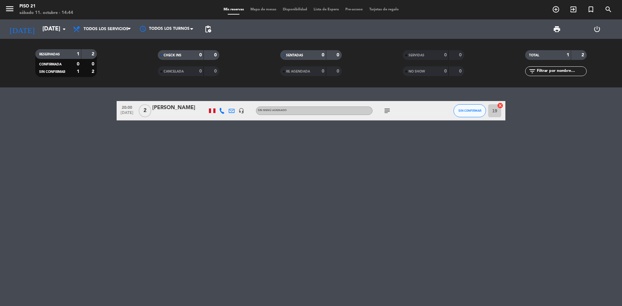
click at [172, 114] on div at bounding box center [179, 114] width 55 height 5
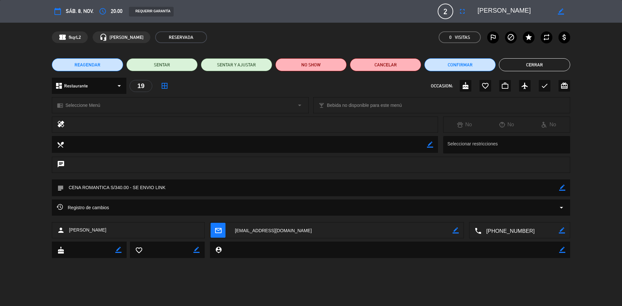
click at [564, 187] on icon "border_color" at bounding box center [562, 188] width 6 height 6
drag, startPoint x: 201, startPoint y: 189, endPoint x: 133, endPoint y: 186, distance: 67.4
click at [133, 186] on textarea at bounding box center [311, 187] width 495 height 17
click at [564, 186] on icon at bounding box center [562, 188] width 6 height 6
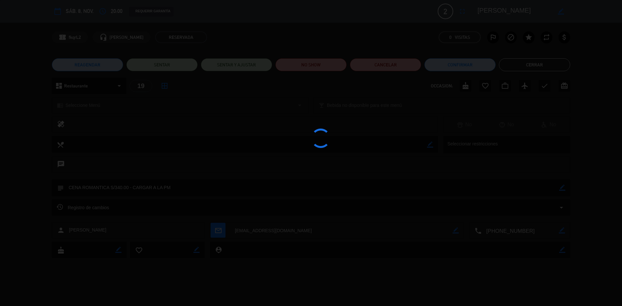
type textarea "CENA ROMANTICA S/340.00 - CARGAR A LA PM"
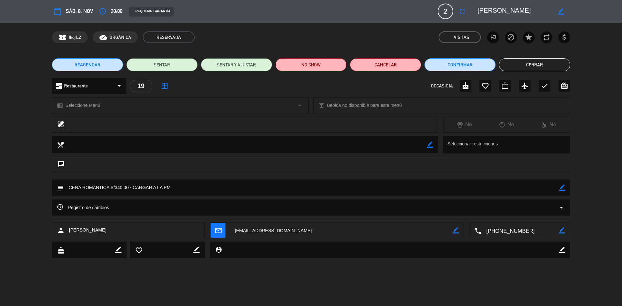
click at [521, 65] on button "Cerrar" at bounding box center [534, 64] width 71 height 13
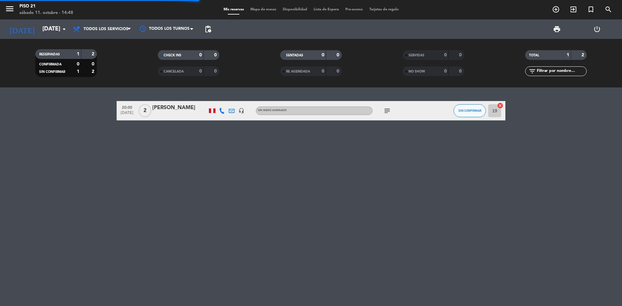
click at [179, 114] on div at bounding box center [179, 114] width 55 height 5
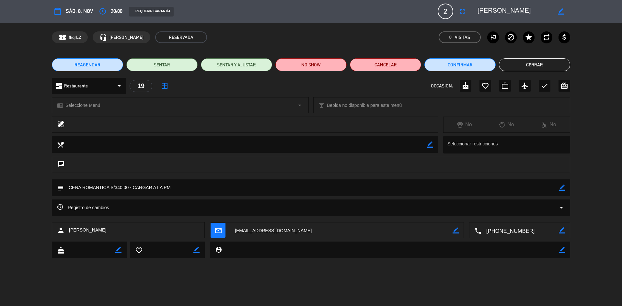
click at [533, 64] on button "Cerrar" at bounding box center [534, 64] width 71 height 13
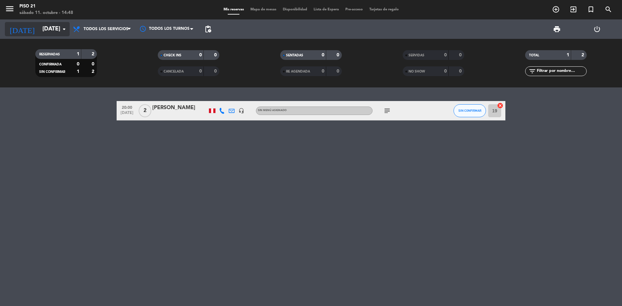
click at [51, 31] on input "[DATE]" at bounding box center [76, 29] width 75 height 13
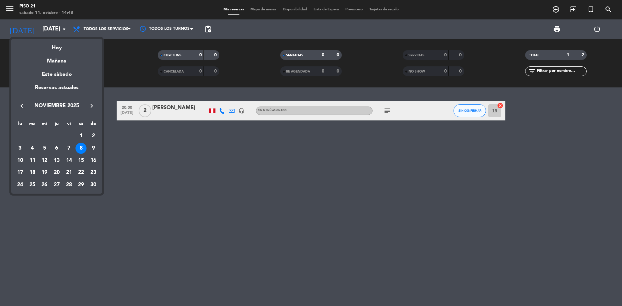
click at [21, 106] on icon "keyboard_arrow_left" at bounding box center [22, 106] width 8 height 8
click at [80, 172] on div "18" at bounding box center [80, 172] width 11 height 11
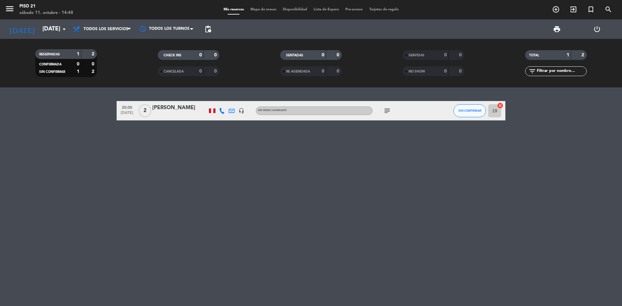
type input "[DATE]"
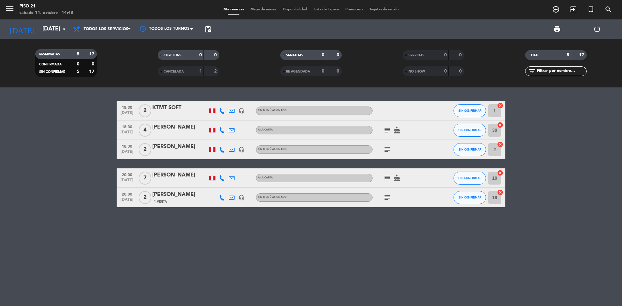
click at [180, 151] on div "[PERSON_NAME]" at bounding box center [179, 146] width 55 height 8
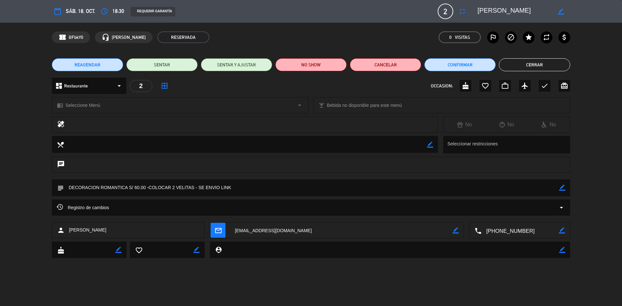
click at [562, 187] on icon "border_color" at bounding box center [562, 188] width 6 height 6
drag, startPoint x: 225, startPoint y: 189, endPoint x: 199, endPoint y: 187, distance: 26.3
click at [199, 187] on textarea at bounding box center [311, 187] width 495 height 17
click at [560, 189] on icon at bounding box center [562, 188] width 6 height 6
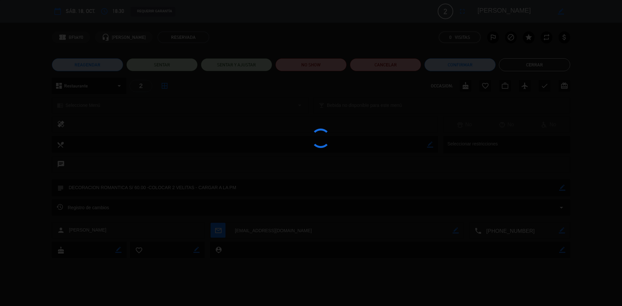
type textarea "DECORACION ROMANTICA S/ 60.00 -COLOCAR 2 VELITAS - CARGAR A LA PM"
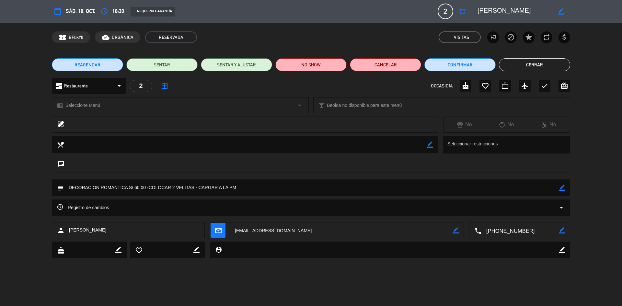
click at [535, 65] on button "Cerrar" at bounding box center [534, 64] width 71 height 13
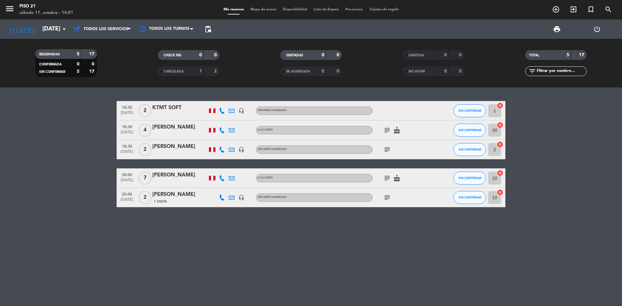
click at [175, 144] on div "[PERSON_NAME]" at bounding box center [179, 146] width 55 height 8
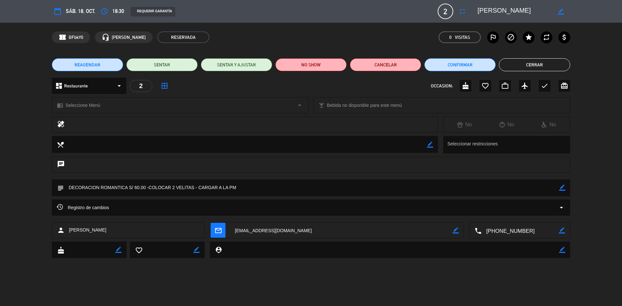
click at [517, 62] on button "Cerrar" at bounding box center [534, 64] width 71 height 13
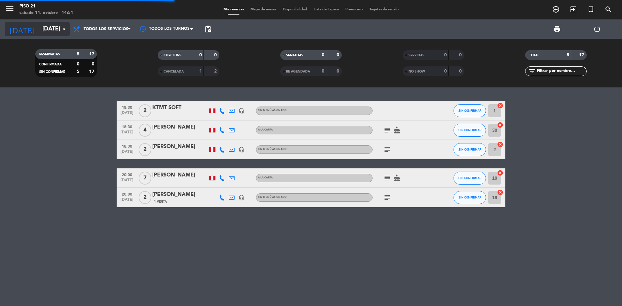
click at [40, 28] on input "[DATE]" at bounding box center [76, 29] width 75 height 13
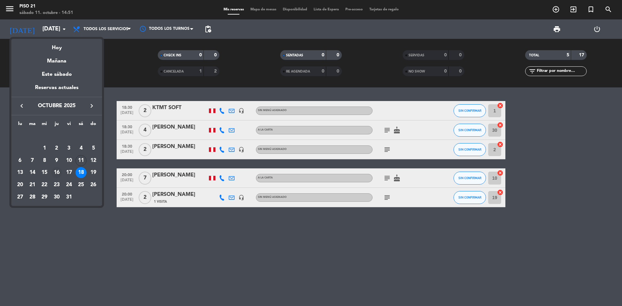
click at [55, 171] on div "16" at bounding box center [56, 172] width 11 height 11
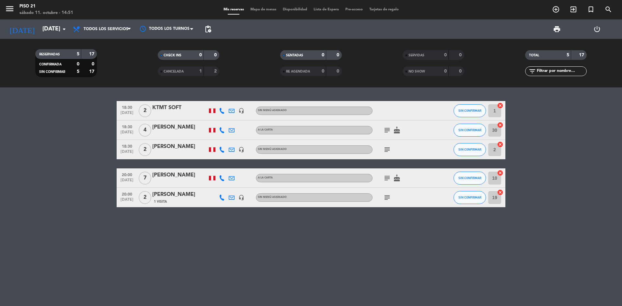
type input "[DEMOGRAPHIC_DATA][DATE]"
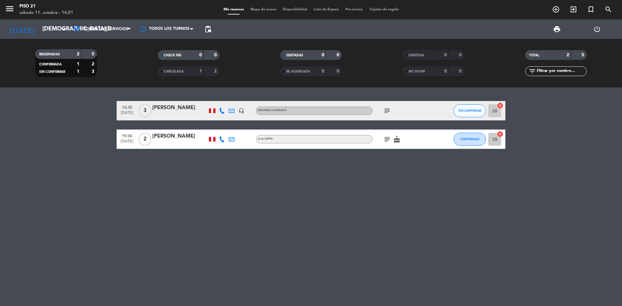
click at [167, 110] on div "[PERSON_NAME]" at bounding box center [179, 108] width 55 height 8
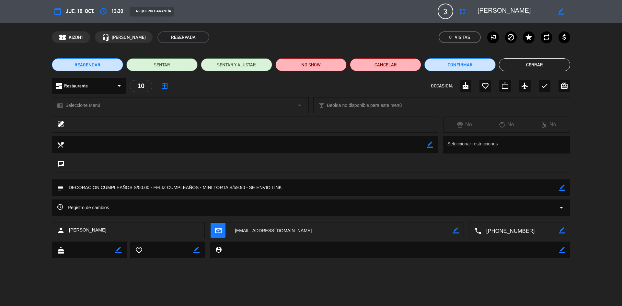
click at [562, 184] on div "border_color" at bounding box center [562, 187] width 6 height 17
drag, startPoint x: 283, startPoint y: 187, endPoint x: 249, endPoint y: 187, distance: 34.0
click at [249, 187] on textarea at bounding box center [311, 187] width 495 height 17
click at [565, 182] on div "border_color" at bounding box center [562, 187] width 6 height 17
click at [562, 187] on icon "border_color" at bounding box center [562, 188] width 6 height 6
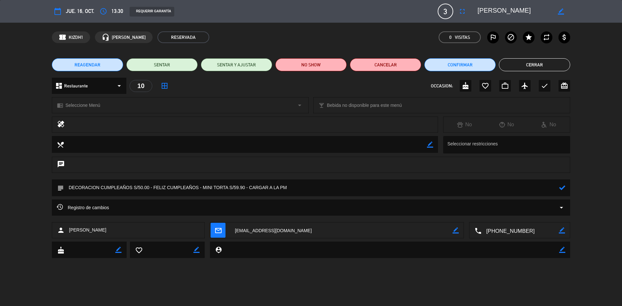
drag, startPoint x: 246, startPoint y: 188, endPoint x: 200, endPoint y: 187, distance: 46.3
click at [200, 187] on textarea at bounding box center [311, 187] width 495 height 17
click at [564, 186] on icon at bounding box center [562, 188] width 6 height 6
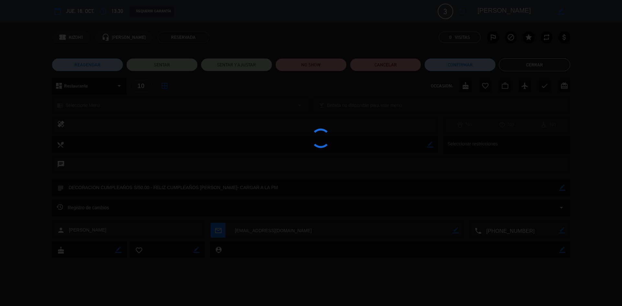
type textarea "DECORACION CUMPLEAÑOS S/50.00 - FELIZ CUMPLEAÑOS [PERSON_NAME]- CARGAR A LA PM"
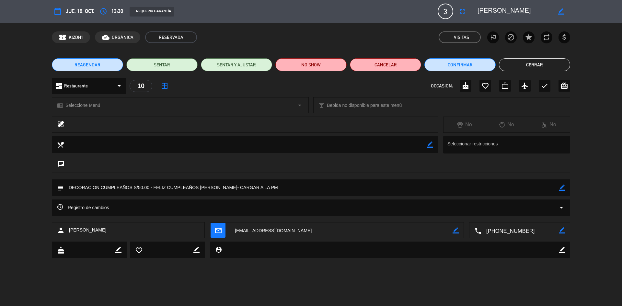
click at [517, 66] on button "Cerrar" at bounding box center [534, 64] width 71 height 13
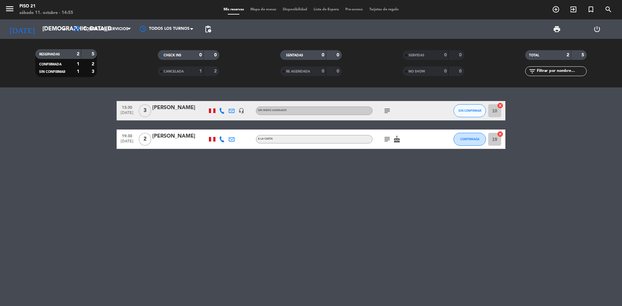
click at [172, 111] on div "[PERSON_NAME]" at bounding box center [179, 108] width 55 height 8
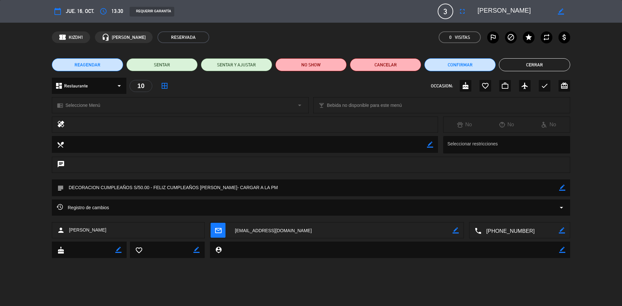
click at [526, 62] on button "Cerrar" at bounding box center [534, 64] width 71 height 13
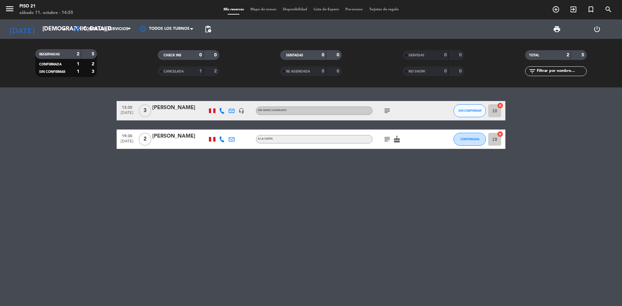
click at [177, 116] on div at bounding box center [179, 114] width 55 height 5
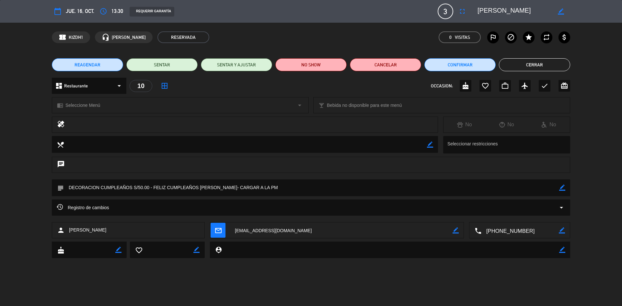
drag, startPoint x: 478, startPoint y: 9, endPoint x: 561, endPoint y: 10, distance: 83.5
click at [561, 10] on div "border_color" at bounding box center [521, 12] width 97 height 12
click at [515, 63] on button "Cerrar" at bounding box center [534, 64] width 71 height 13
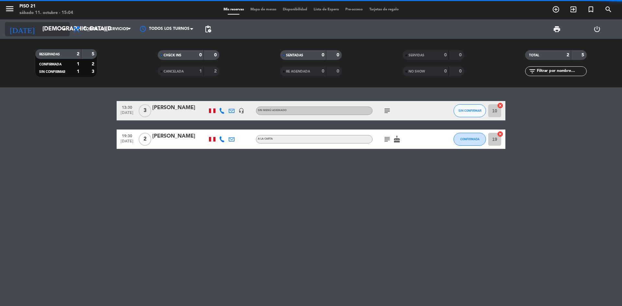
click at [64, 29] on icon "arrow_drop_down" at bounding box center [64, 29] width 8 height 8
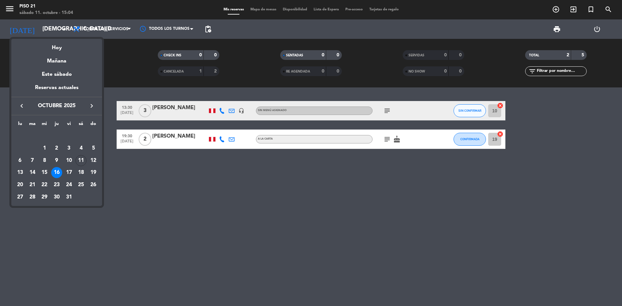
drag, startPoint x: 78, startPoint y: 158, endPoint x: 90, endPoint y: 109, distance: 50.4
click at [78, 158] on div "11" at bounding box center [80, 160] width 11 height 11
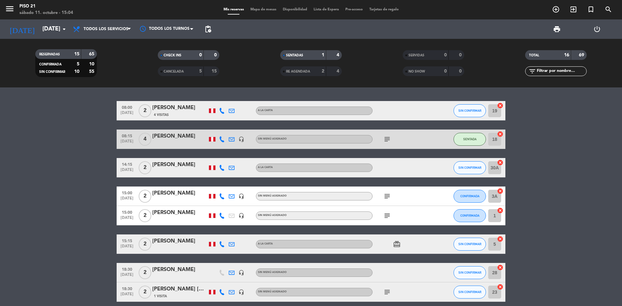
click at [180, 116] on div "4 Visitas" at bounding box center [179, 115] width 55 height 6
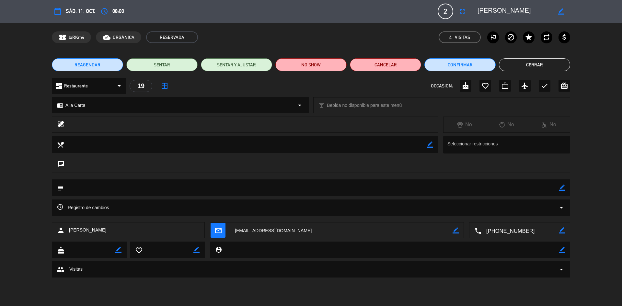
click at [537, 70] on button "Cerrar" at bounding box center [534, 64] width 71 height 13
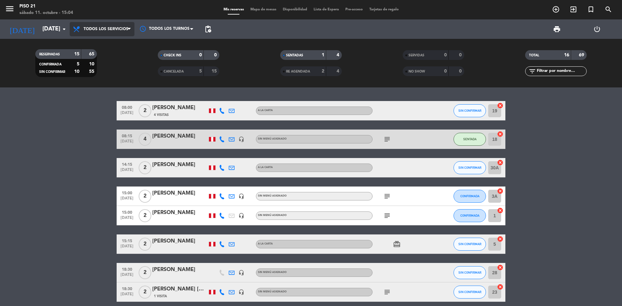
click at [123, 27] on span "Todos los servicios" at bounding box center [106, 29] width 45 height 5
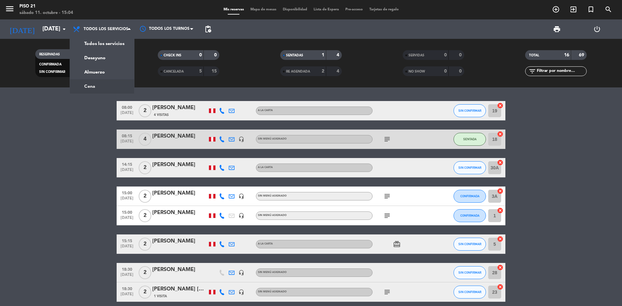
click at [99, 84] on div "menu Piso 21 [DATE] 11. octubre - 15:04 Mis reservas Mapa de mesas Disponibilid…" at bounding box center [311, 43] width 622 height 87
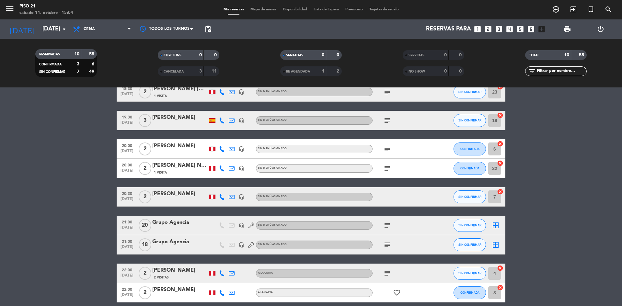
scroll to position [65, 0]
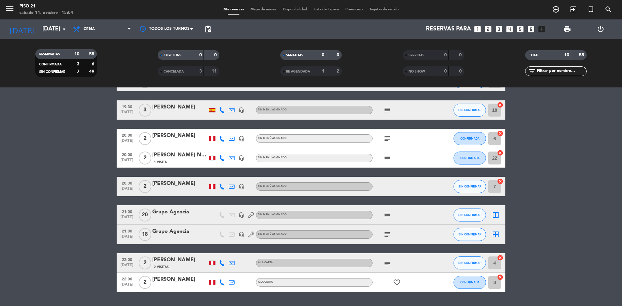
click at [184, 187] on div "[PERSON_NAME]" at bounding box center [179, 183] width 55 height 8
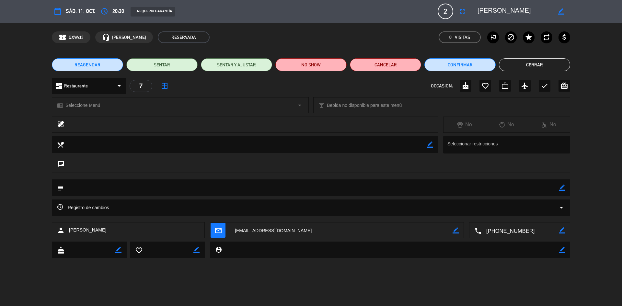
click at [512, 63] on button "Cerrar" at bounding box center [534, 64] width 71 height 13
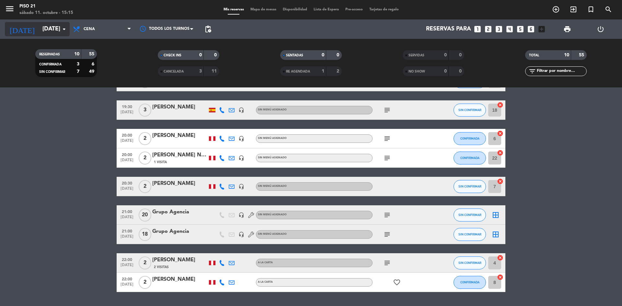
click at [64, 29] on icon "arrow_drop_down" at bounding box center [64, 29] width 8 height 8
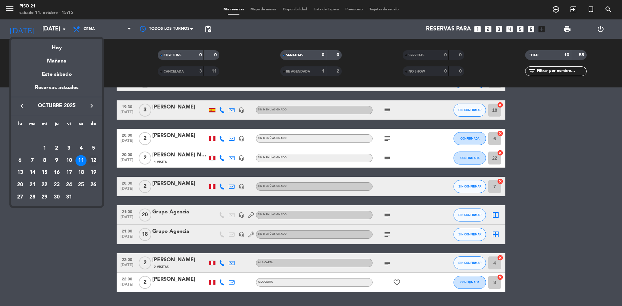
click at [93, 158] on div "12" at bounding box center [93, 160] width 11 height 11
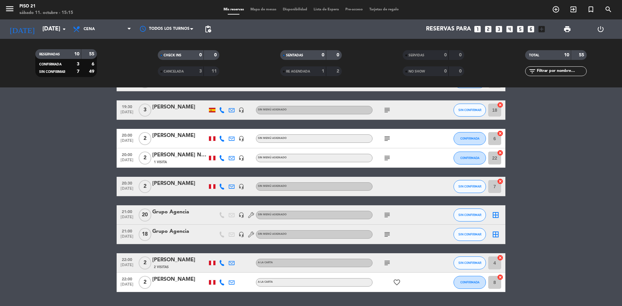
type input "[DATE]"
click at [113, 27] on span "Cena" at bounding box center [102, 29] width 65 height 14
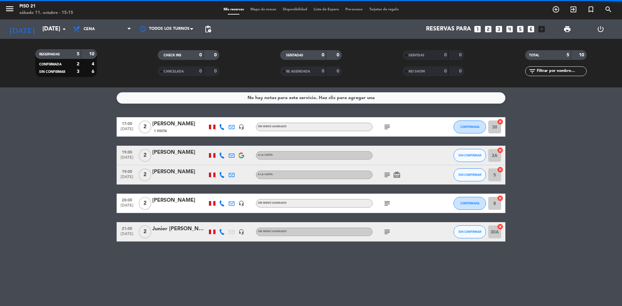
scroll to position [0, 0]
click at [119, 44] on div "RESERVADAS 5 10 CONFIRMADA 2 4 SIN CONFIRMAR 3 6 CHECK INS 0 0 CANCELADA 0 0 SE…" at bounding box center [311, 63] width 622 height 49
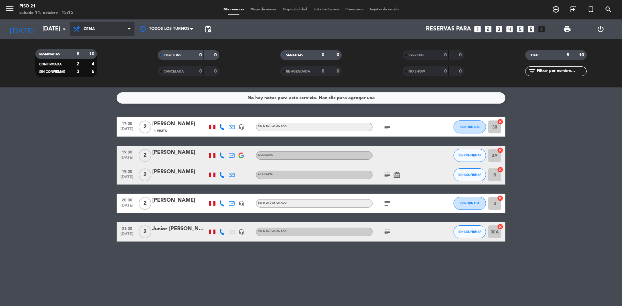
click at [116, 26] on span "Cena" at bounding box center [102, 29] width 65 height 14
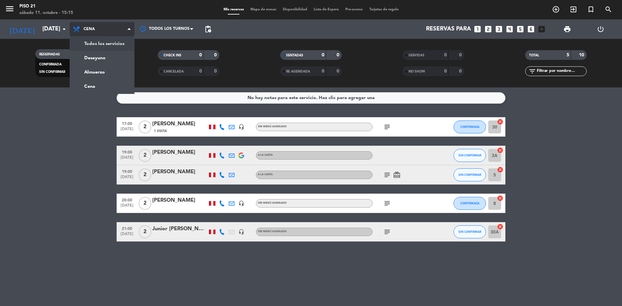
click at [108, 47] on div "menu Piso 21 [DATE] 11. octubre - 15:15 Mis reservas Mapa de mesas Disponibilid…" at bounding box center [311, 43] width 622 height 87
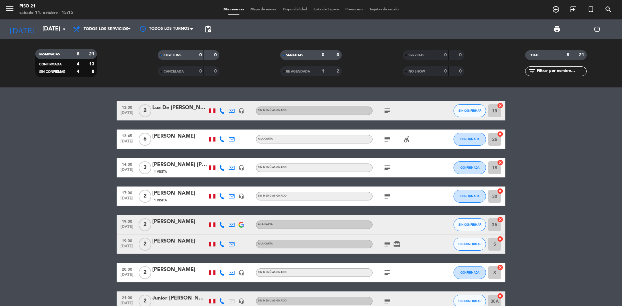
click at [169, 138] on div "[PERSON_NAME]" at bounding box center [179, 136] width 55 height 8
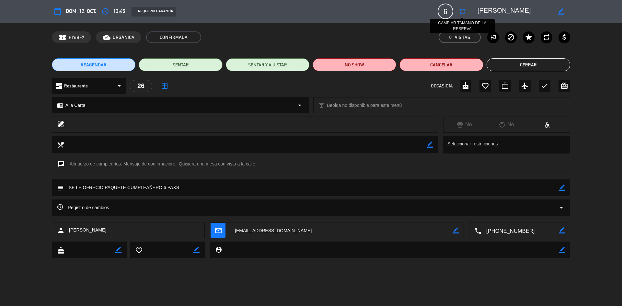
click at [462, 14] on icon "fullscreen" at bounding box center [462, 11] width 8 height 8
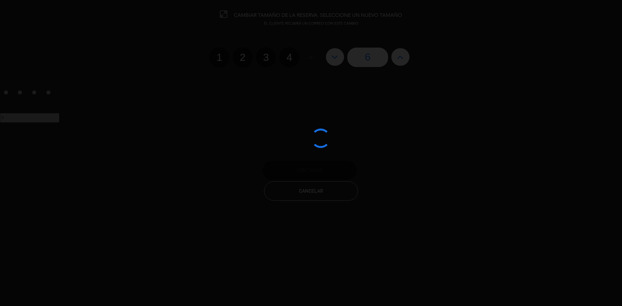
click at [400, 61] on div at bounding box center [311, 153] width 622 height 306
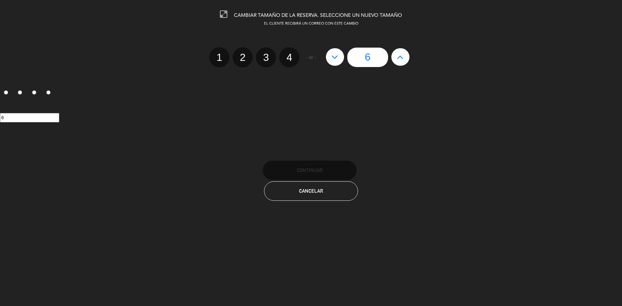
click at [400, 61] on icon at bounding box center [400, 57] width 7 height 10
type input "7"
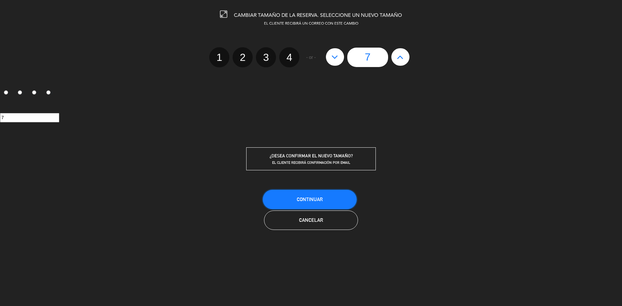
click at [300, 197] on span "Continuar" at bounding box center [310, 200] width 26 height 6
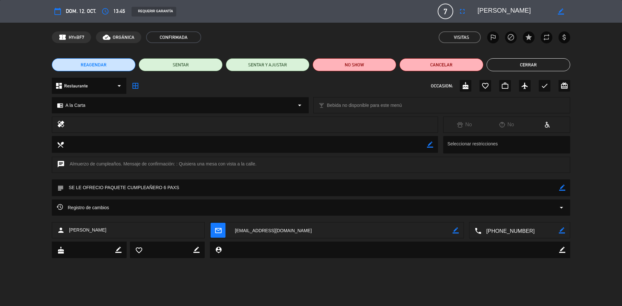
click at [526, 64] on button "Cerrar" at bounding box center [528, 64] width 84 height 13
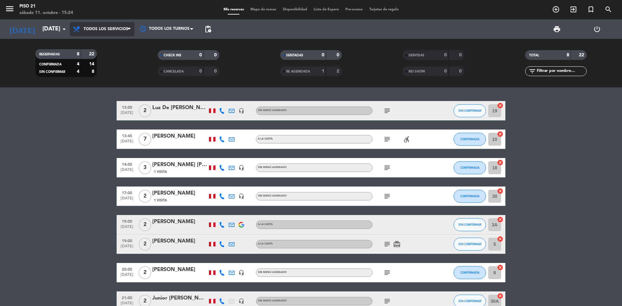
click at [116, 32] on span "Todos los servicios" at bounding box center [102, 29] width 65 height 14
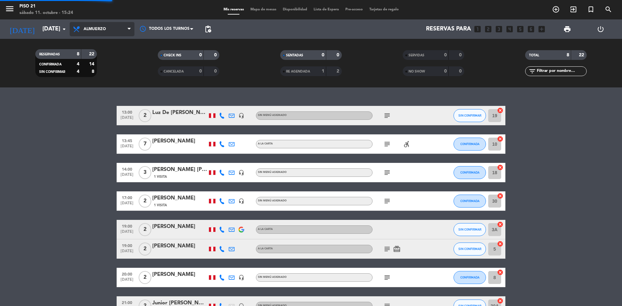
click at [105, 70] on div "menu Piso 21 [DATE] 11. octubre - 15:24 Mis reservas Mapa de mesas Disponibilid…" at bounding box center [311, 43] width 622 height 87
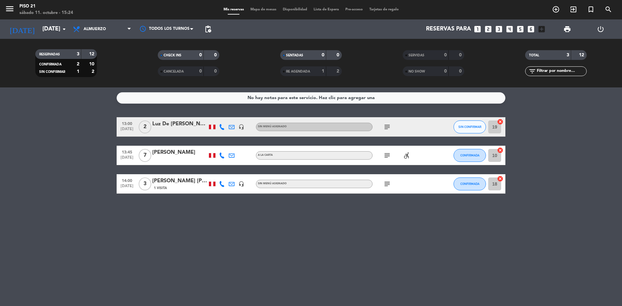
click at [169, 182] on div "[PERSON_NAME] [PERSON_NAME]" at bounding box center [179, 181] width 55 height 8
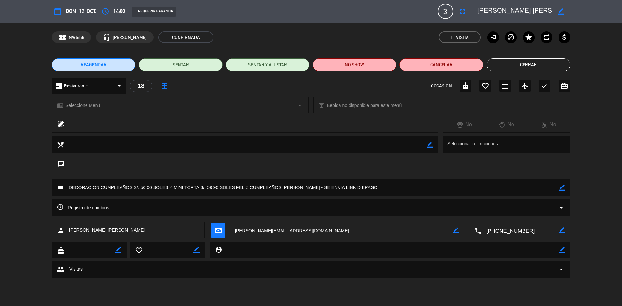
click at [513, 230] on textarea at bounding box center [519, 230] width 77 height 16
click at [560, 188] on icon "border_color" at bounding box center [562, 188] width 6 height 6
drag, startPoint x: 355, startPoint y: 188, endPoint x: 298, endPoint y: 188, distance: 56.7
click at [298, 188] on textarea at bounding box center [311, 187] width 495 height 17
click at [560, 190] on icon at bounding box center [562, 188] width 6 height 6
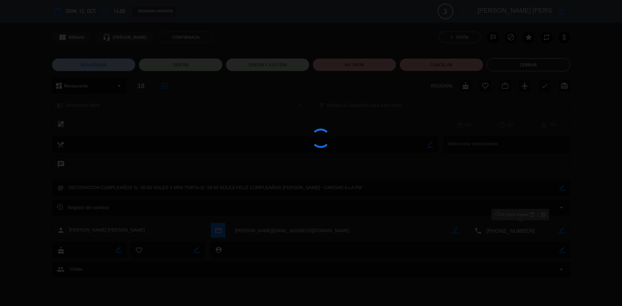
type textarea "DECORACION CUMPLEAÑOS S/. 50.00 SOLES Y MINI TORTA S/. 59.90 SOLES FELIZ CUMPLE…"
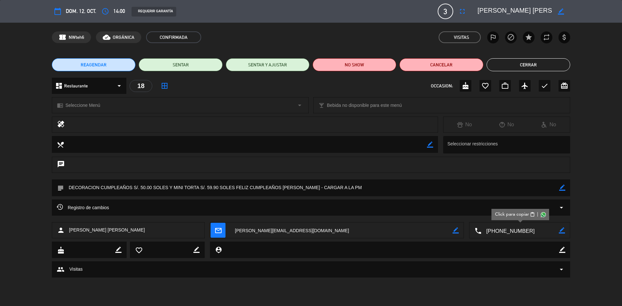
click at [537, 67] on button "Cerrar" at bounding box center [528, 64] width 84 height 13
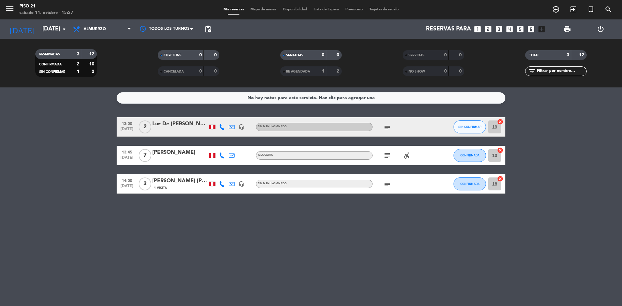
click at [174, 133] on div at bounding box center [179, 131] width 55 height 5
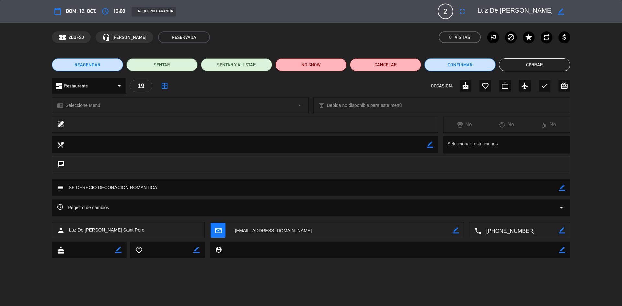
click at [533, 63] on button "Cerrar" at bounding box center [534, 64] width 71 height 13
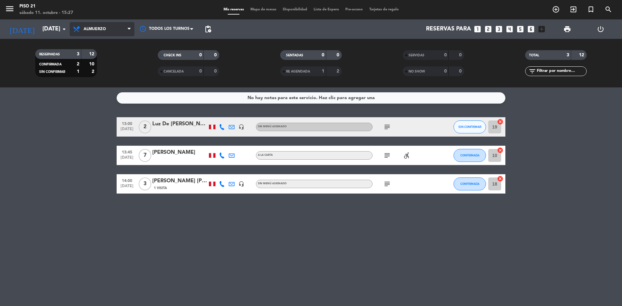
click at [102, 26] on span "Almuerzo" at bounding box center [102, 29] width 65 height 14
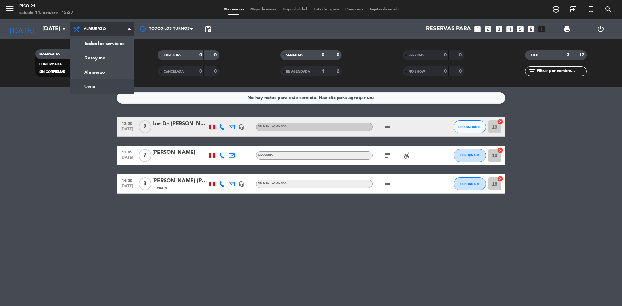
click at [108, 89] on ng-component "menu Piso 21 [DATE] 11. octubre - 15:27 Mis reservas Mapa de mesas Disponibilid…" at bounding box center [311, 153] width 622 height 306
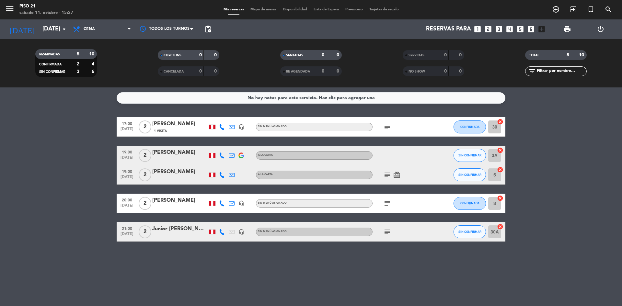
click at [177, 122] on div "[PERSON_NAME]" at bounding box center [179, 124] width 55 height 8
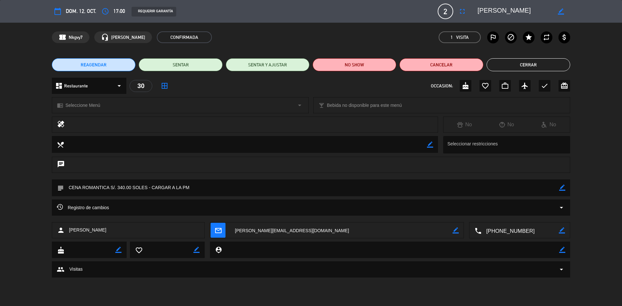
click at [523, 64] on button "Cerrar" at bounding box center [528, 64] width 84 height 13
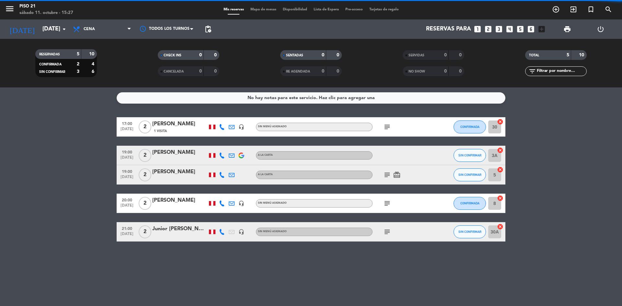
click at [175, 154] on div "[PERSON_NAME]" at bounding box center [179, 152] width 55 height 8
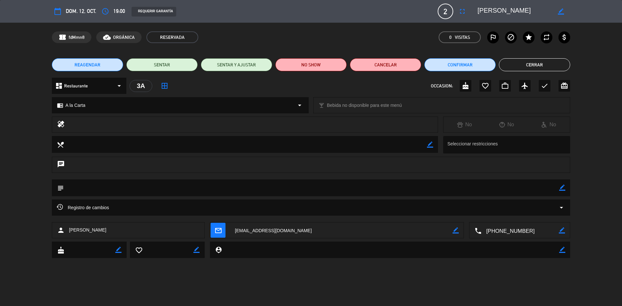
click at [512, 231] on textarea at bounding box center [519, 230] width 77 height 16
click at [528, 64] on button "Cerrar" at bounding box center [534, 64] width 71 height 13
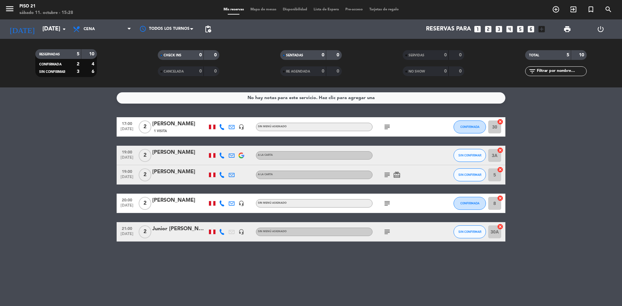
click at [171, 154] on div "[PERSON_NAME]" at bounding box center [179, 152] width 55 height 8
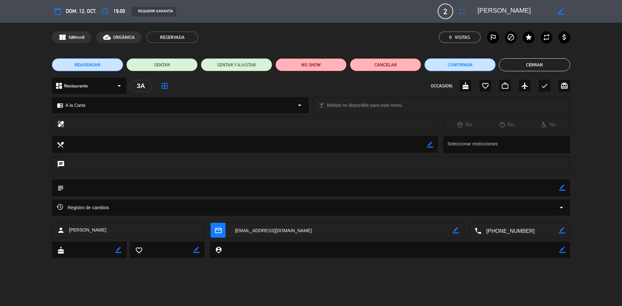
click at [563, 185] on icon "border_color" at bounding box center [562, 188] width 6 height 6
click at [114, 188] on textarea at bounding box center [311, 187] width 495 height 17
click at [562, 189] on icon at bounding box center [562, 188] width 6 height 6
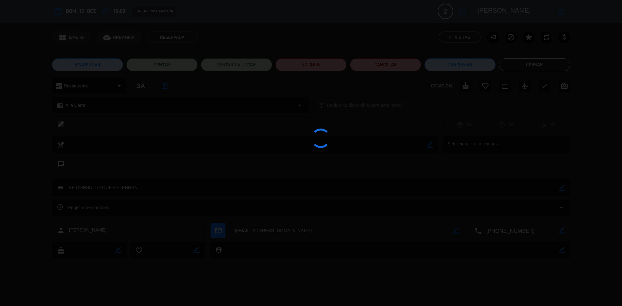
type textarea "SE CONSULTO QUE CELEBRAN"
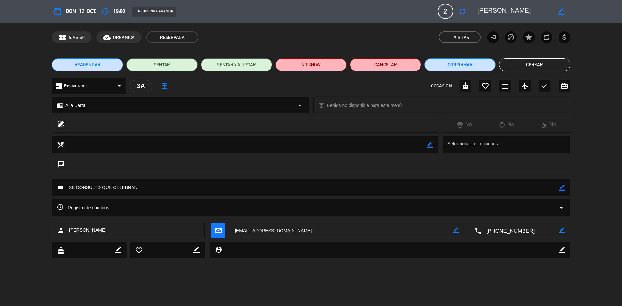
click at [520, 67] on button "Cerrar" at bounding box center [534, 64] width 71 height 13
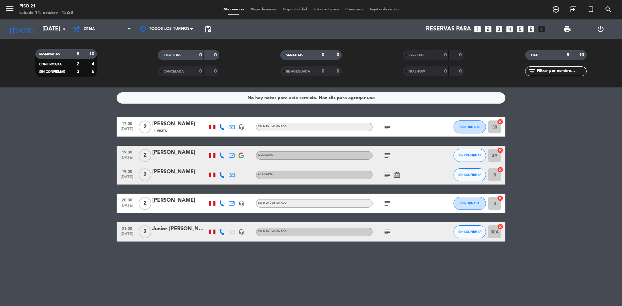
click at [175, 178] on div at bounding box center [179, 178] width 55 height 5
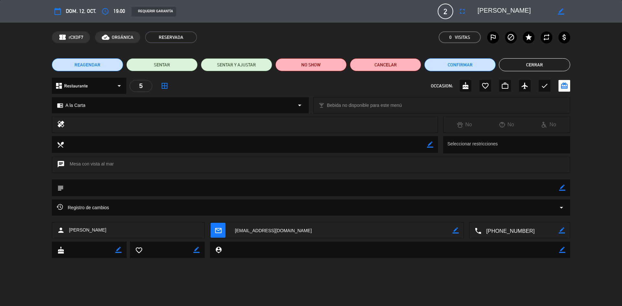
click at [515, 231] on textarea at bounding box center [519, 230] width 77 height 16
click at [564, 186] on icon "border_color" at bounding box center [562, 188] width 6 height 6
click at [118, 185] on textarea at bounding box center [311, 187] width 495 height 17
click at [562, 186] on icon at bounding box center [562, 188] width 6 height 6
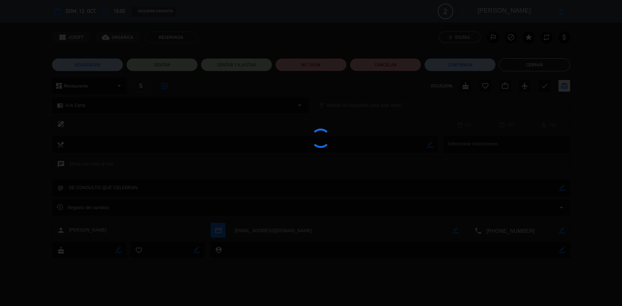
type textarea "SE CONSULTO QUE CELEBRAN"
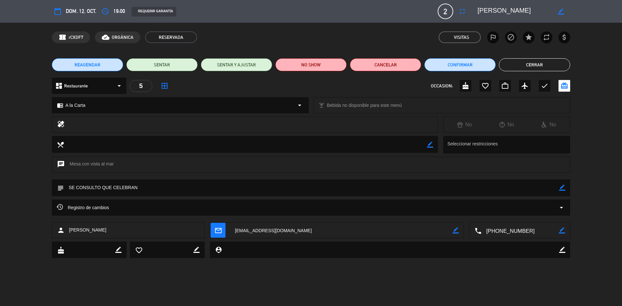
click at [537, 64] on button "Cerrar" at bounding box center [534, 64] width 71 height 13
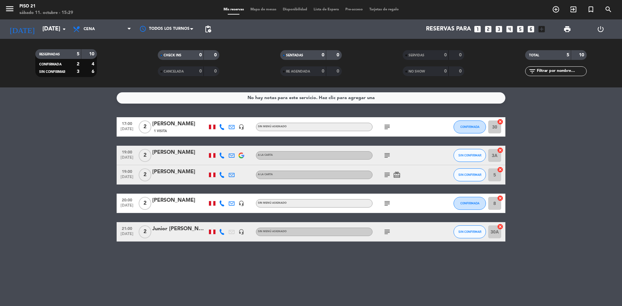
click at [165, 203] on div "[PERSON_NAME]" at bounding box center [179, 200] width 55 height 8
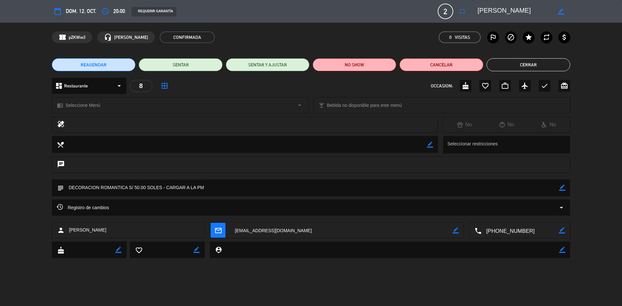
drag, startPoint x: 516, startPoint y: 64, endPoint x: 474, endPoint y: 104, distance: 57.9
click at [515, 64] on button "Cerrar" at bounding box center [528, 64] width 84 height 13
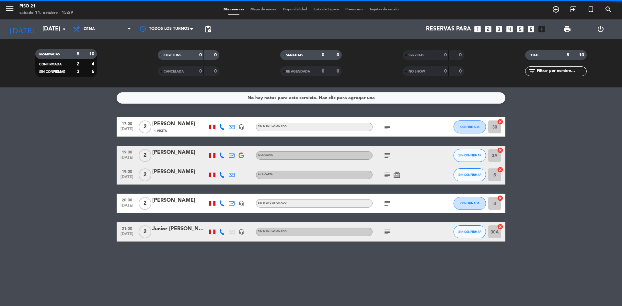
click at [167, 233] on div at bounding box center [179, 235] width 55 height 5
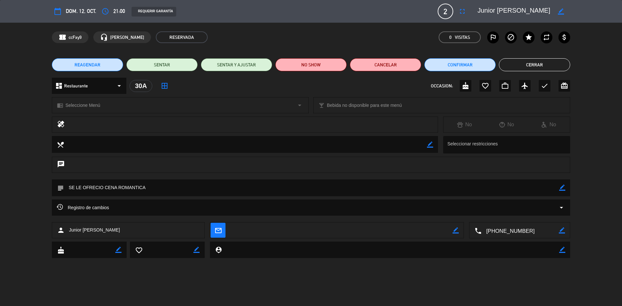
click at [501, 229] on textarea at bounding box center [519, 230] width 77 height 16
click at [516, 62] on button "Cerrar" at bounding box center [534, 64] width 71 height 13
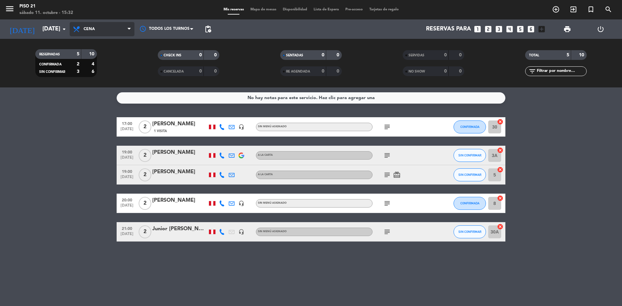
click at [111, 30] on span "Cena" at bounding box center [102, 29] width 65 height 14
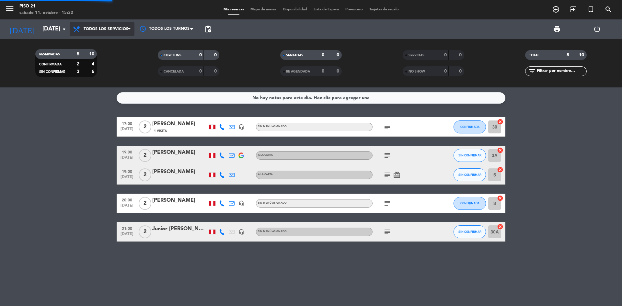
click at [113, 48] on div "menu Piso 21 [DATE] 11. octubre - 15:32 Mis reservas Mapa de mesas Disponibilid…" at bounding box center [311, 43] width 622 height 87
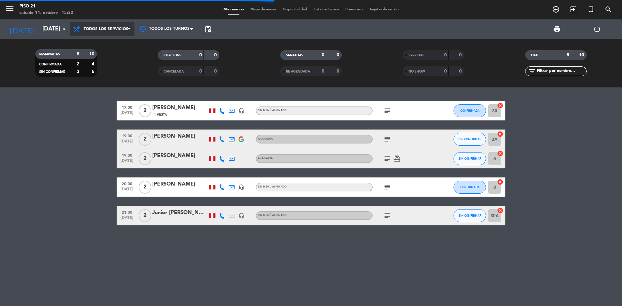
click at [113, 32] on span "Todos los servicios" at bounding box center [102, 29] width 65 height 14
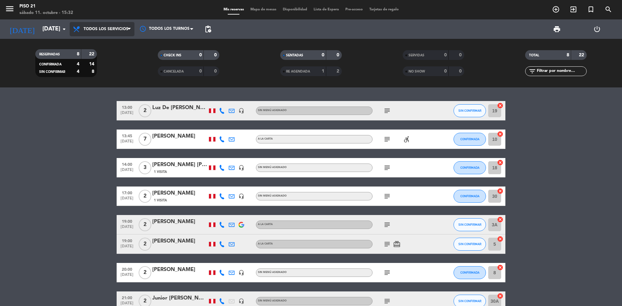
click at [107, 32] on span "Todos los servicios" at bounding box center [102, 29] width 65 height 14
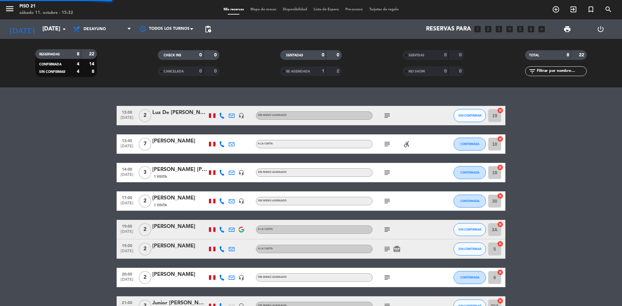
click at [110, 53] on div "menu Piso 21 [DATE] 11. octubre - 15:32 Mis reservas Mapa de mesas Disponibilid…" at bounding box center [311, 43] width 622 height 87
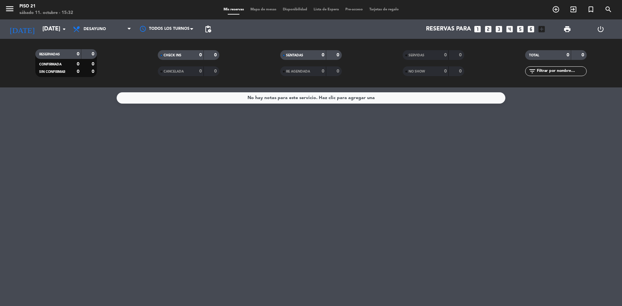
click at [487, 27] on icon "looks_two" at bounding box center [488, 29] width 8 height 8
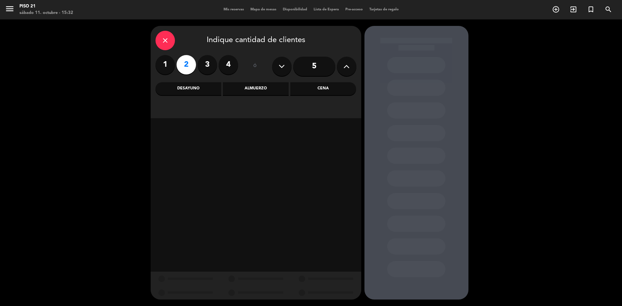
click at [201, 91] on div "Desayuno" at bounding box center [188, 88] width 66 height 13
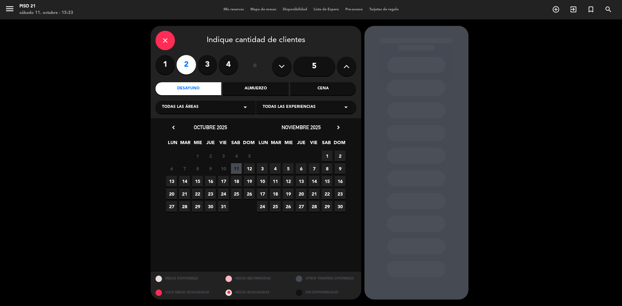
click at [253, 170] on span "12" at bounding box center [249, 168] width 11 height 11
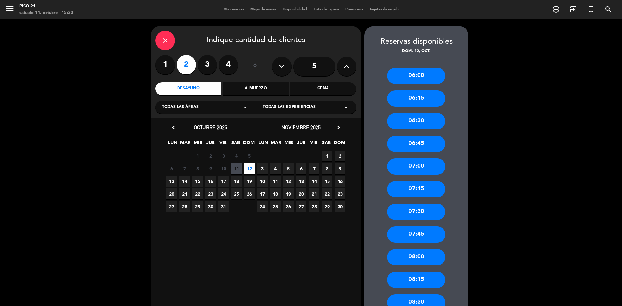
click at [418, 119] on div "06:30" at bounding box center [416, 121] width 58 height 16
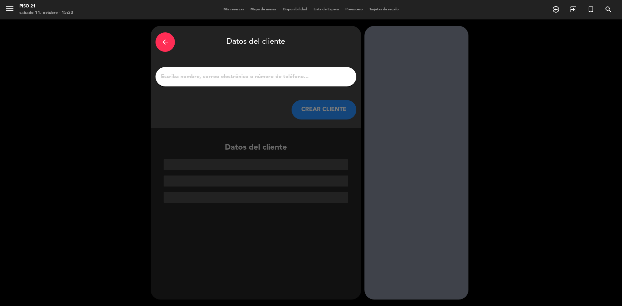
click at [190, 80] on input "1" at bounding box center [255, 76] width 191 height 9
paste input "[PERSON_NAME]"
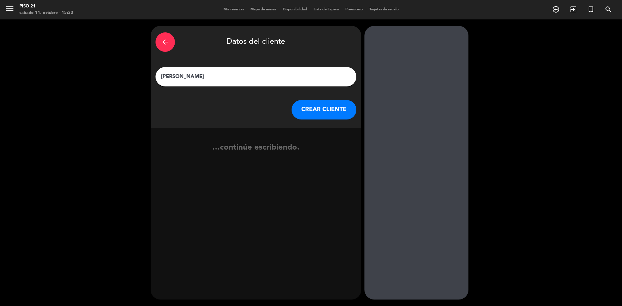
paste input "[PERSON_NAME]"
type input "[PERSON_NAME]"
click at [314, 106] on button "CREAR CLIENTE" at bounding box center [323, 109] width 65 height 19
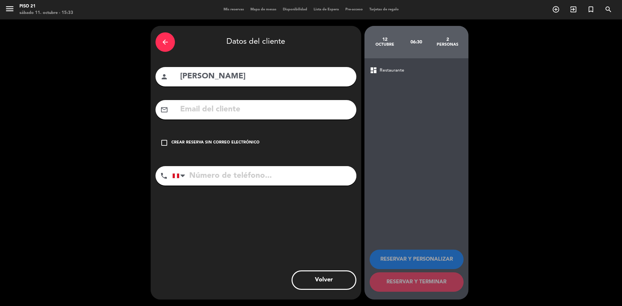
click at [250, 107] on input "text" at bounding box center [265, 109] width 172 height 13
paste input "[EMAIL_ADDRESS][DOMAIN_NAME]"
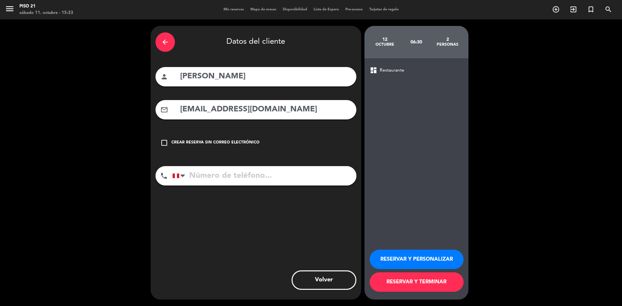
type input "[EMAIL_ADDRESS][DOMAIN_NAME]"
click at [219, 180] on input "tel" at bounding box center [264, 175] width 184 height 19
paste input "910597039"
type input "910597039"
click at [388, 258] on button "RESERVAR Y PERSONALIZAR" at bounding box center [416, 259] width 94 height 19
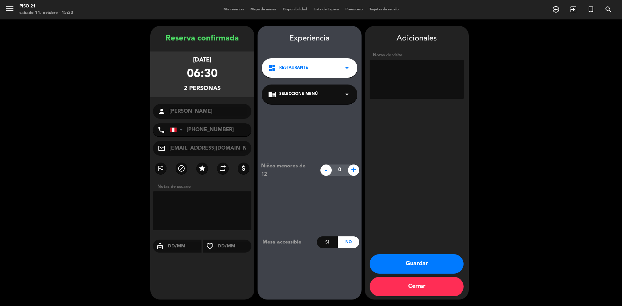
click at [432, 265] on button "Guardar" at bounding box center [416, 263] width 94 height 19
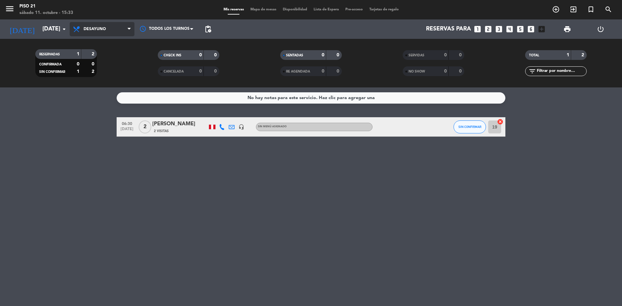
drag, startPoint x: 86, startPoint y: 31, endPoint x: 100, endPoint y: 44, distance: 18.3
click at [87, 31] on span "Desayuno" at bounding box center [102, 29] width 65 height 14
click at [101, 71] on div "menu Piso 21 [DATE] 11. octubre - 15:33 Mis reservas Mapa de mesas Disponibilid…" at bounding box center [311, 43] width 622 height 87
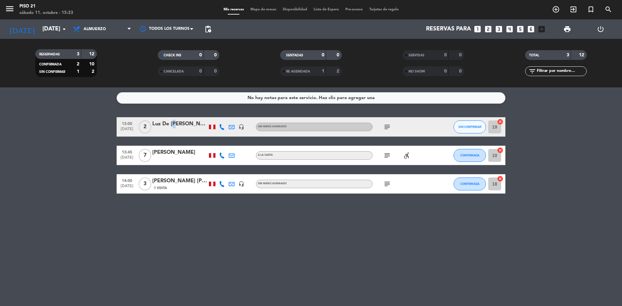
click at [172, 124] on div "Luz De [PERSON_NAME] Saint Pere" at bounding box center [179, 124] width 55 height 8
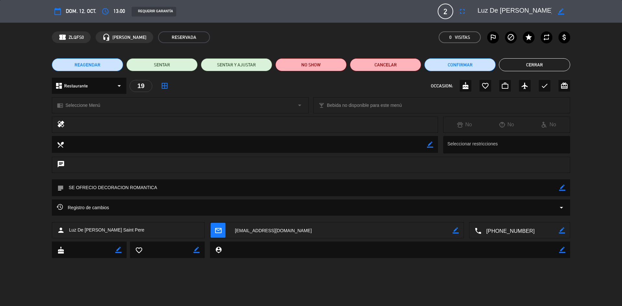
click at [533, 60] on button "Cerrar" at bounding box center [534, 64] width 71 height 13
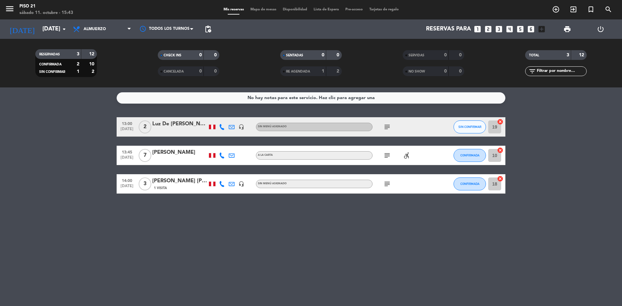
click at [174, 157] on div at bounding box center [179, 159] width 55 height 5
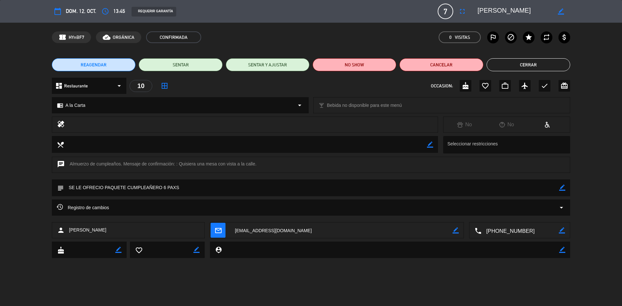
click at [562, 185] on icon "border_color" at bounding box center [562, 188] width 6 height 6
drag, startPoint x: 191, startPoint y: 186, endPoint x: 61, endPoint y: 199, distance: 130.5
click at [61, 199] on div "calendar_today dom. 12, oct. access_time 13:45 REQUERIR GARANTÍA 7 [PERSON_NAME…" at bounding box center [311, 153] width 622 height 306
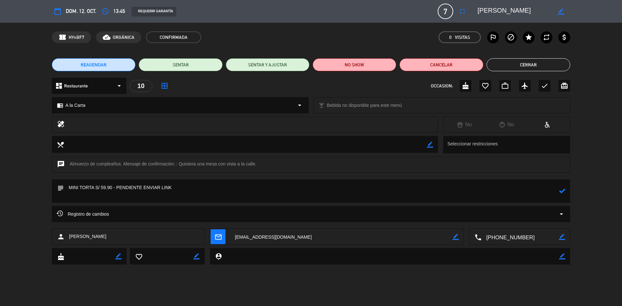
click at [563, 191] on icon at bounding box center [562, 191] width 6 height 6
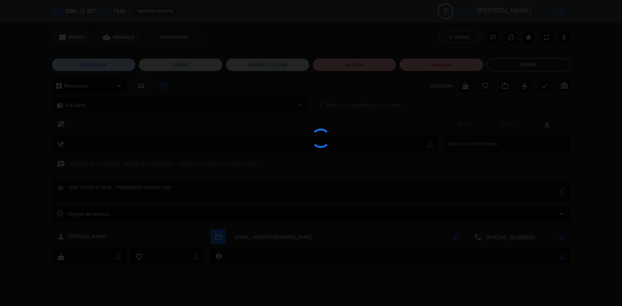
type textarea "MINI TORTA S/ 59.90 - PENDIENTE ENVIAR LINK"
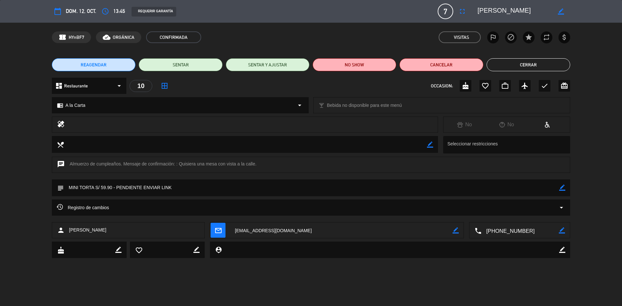
click at [551, 62] on button "Cerrar" at bounding box center [528, 64] width 84 height 13
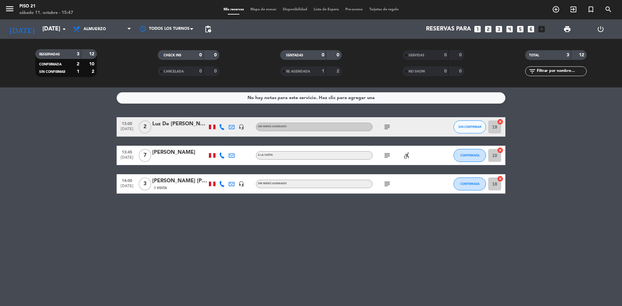
click at [173, 158] on div at bounding box center [179, 159] width 55 height 5
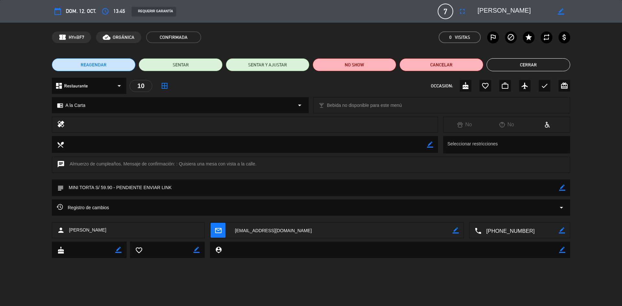
click at [556, 188] on textarea at bounding box center [311, 187] width 495 height 17
click at [563, 187] on icon "border_color" at bounding box center [562, 188] width 6 height 6
drag, startPoint x: 184, startPoint y: 184, endPoint x: 116, endPoint y: 187, distance: 68.1
click at [116, 187] on textarea at bounding box center [311, 187] width 495 height 17
click at [133, 187] on textarea at bounding box center [311, 187] width 495 height 17
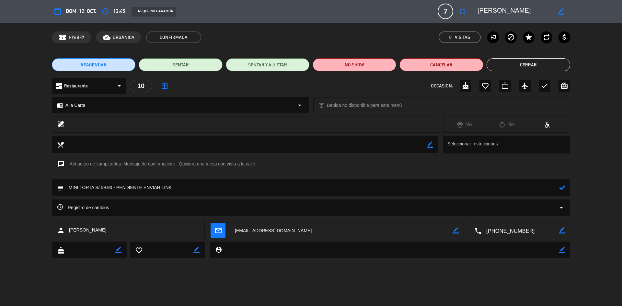
drag, startPoint x: 162, startPoint y: 186, endPoint x: 117, endPoint y: 186, distance: 45.0
click at [117, 186] on textarea at bounding box center [311, 187] width 495 height 17
click at [95, 187] on textarea at bounding box center [311, 187] width 495 height 17
type textarea "MINI TORTA ARANDANOS S/ 59.90 - SE ENVIO LINK"
click at [563, 183] on div at bounding box center [562, 187] width 6 height 17
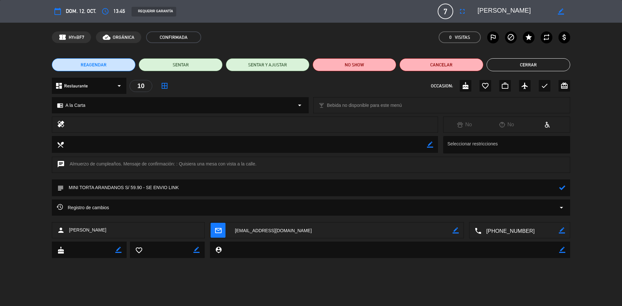
click at [562, 187] on icon at bounding box center [562, 188] width 6 height 6
click at [524, 65] on button "Cerrar" at bounding box center [528, 64] width 84 height 13
